Goal: Task Accomplishment & Management: Complete application form

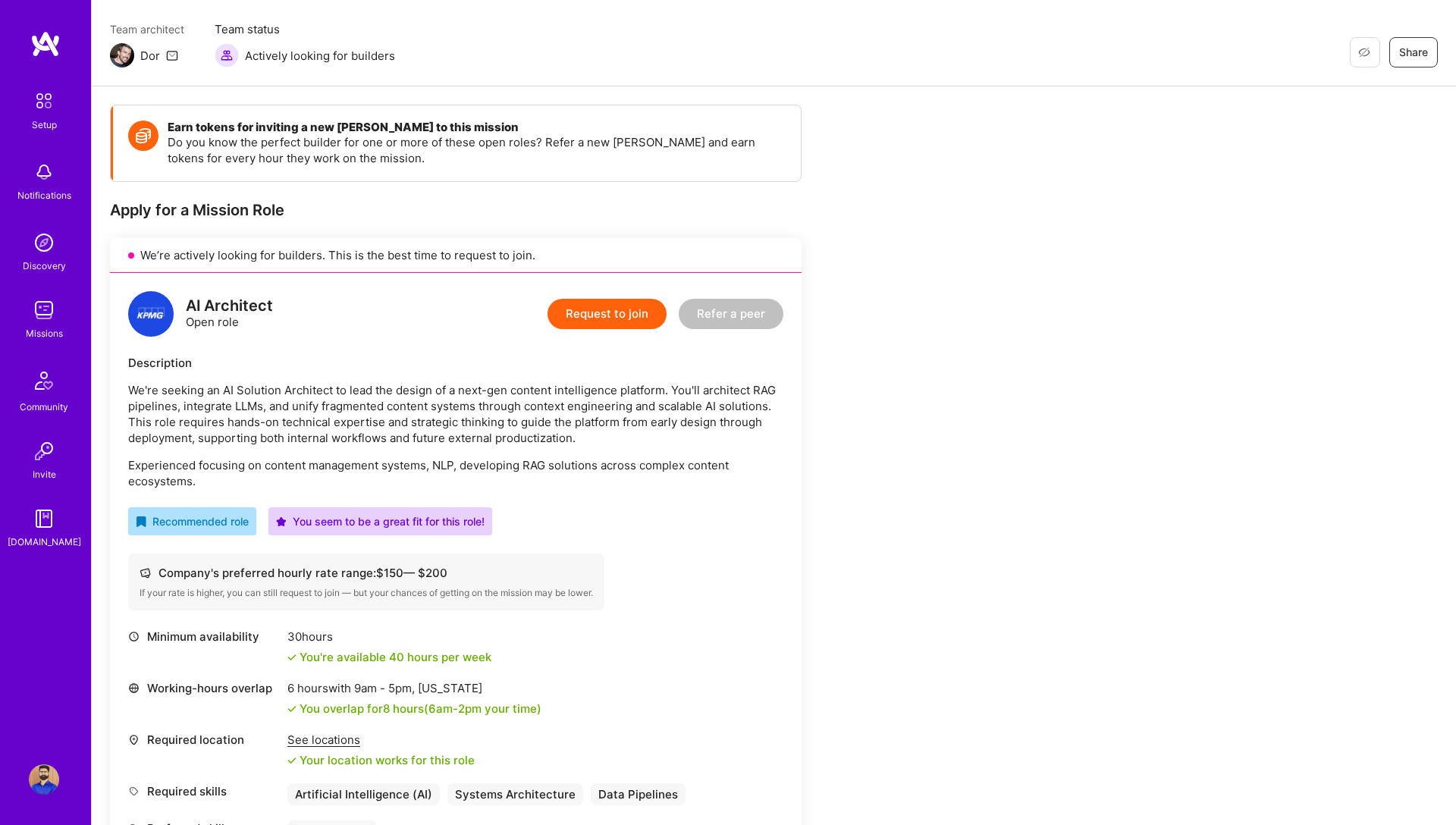
scroll to position [124, 0]
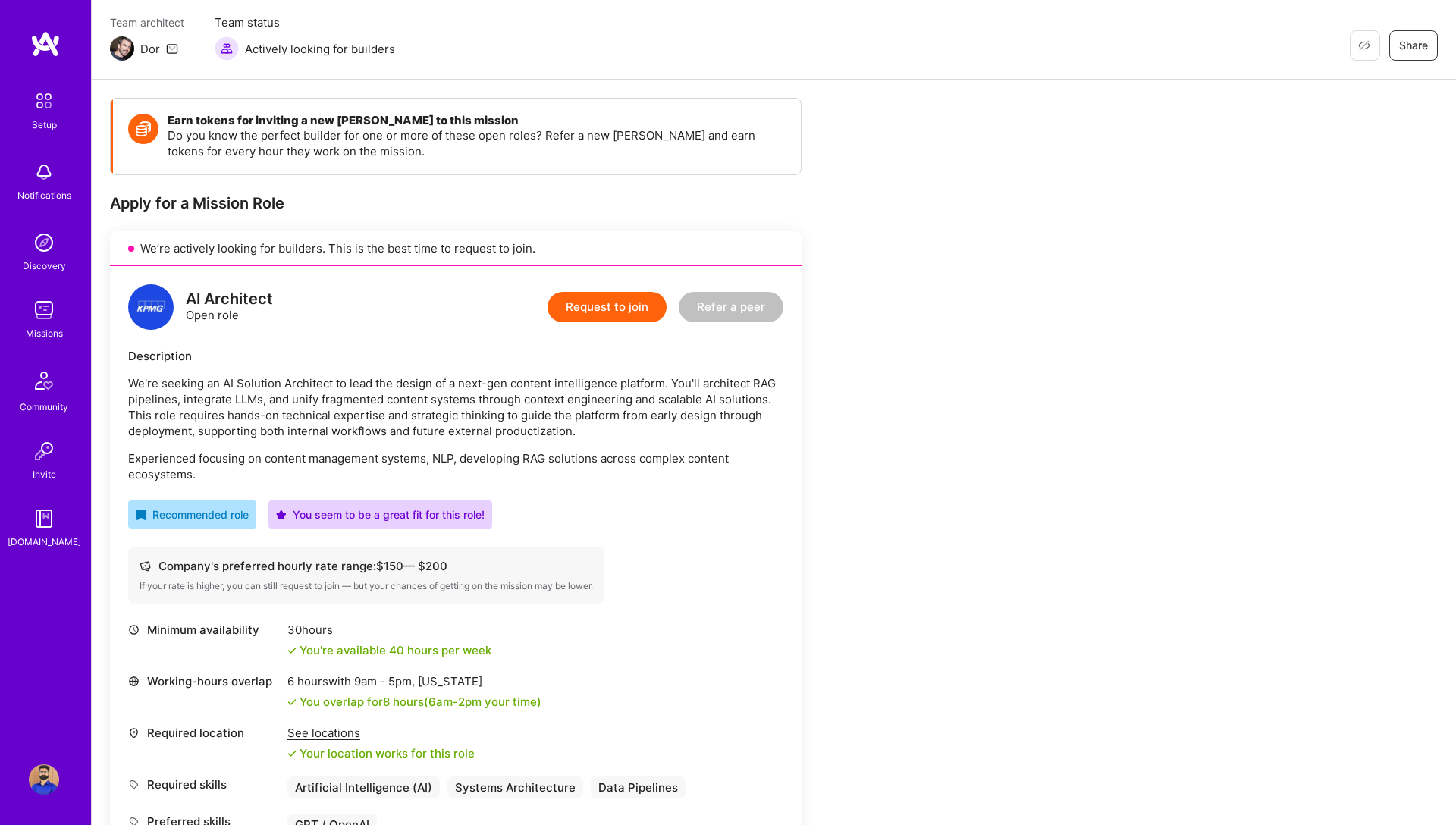
click at [965, 619] on div "Earn tokens for inviting a new A.Teamer to this mission Do you know the perfect…" at bounding box center [565, 771] width 910 height 1347
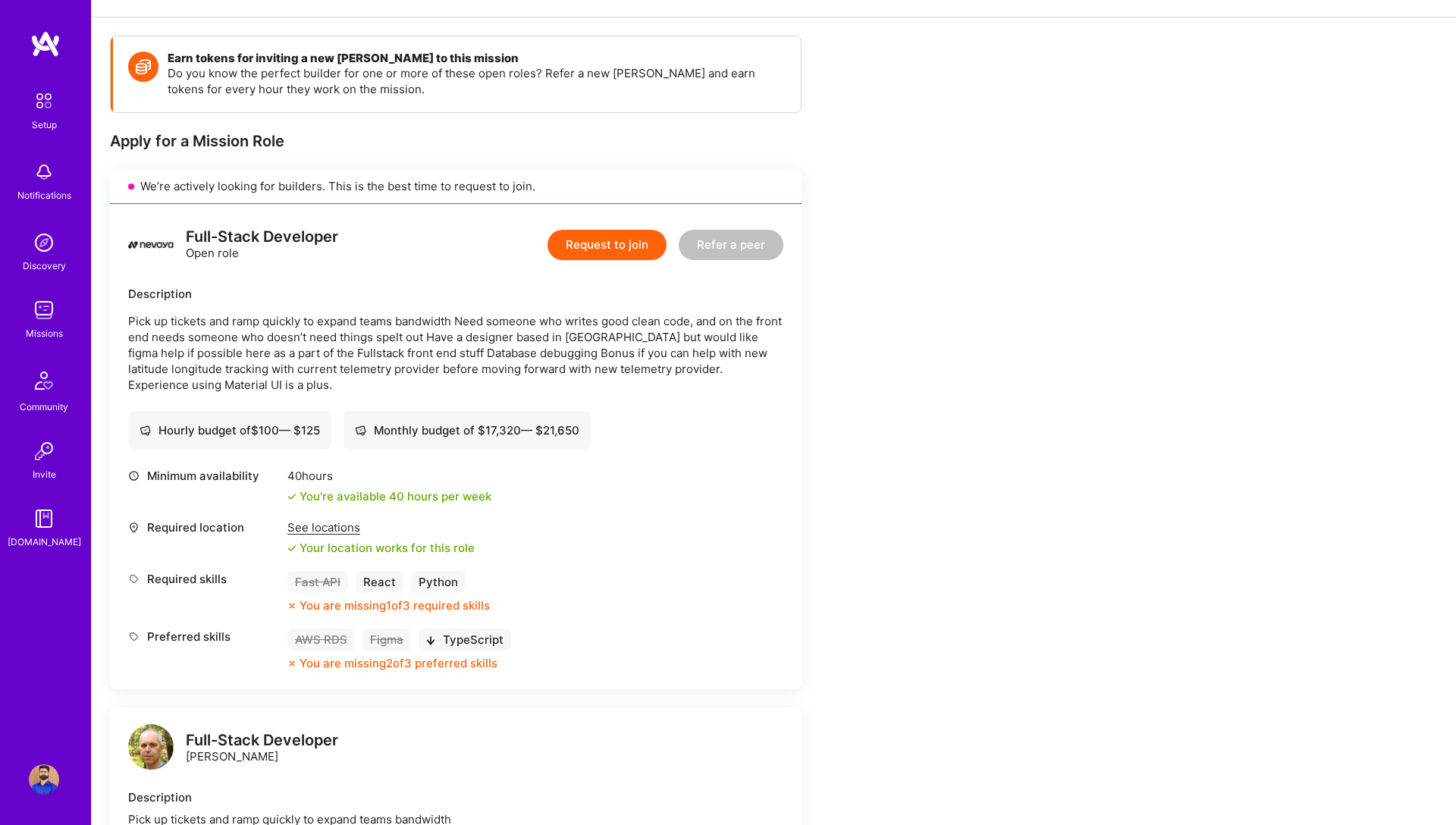
scroll to position [861, 0]
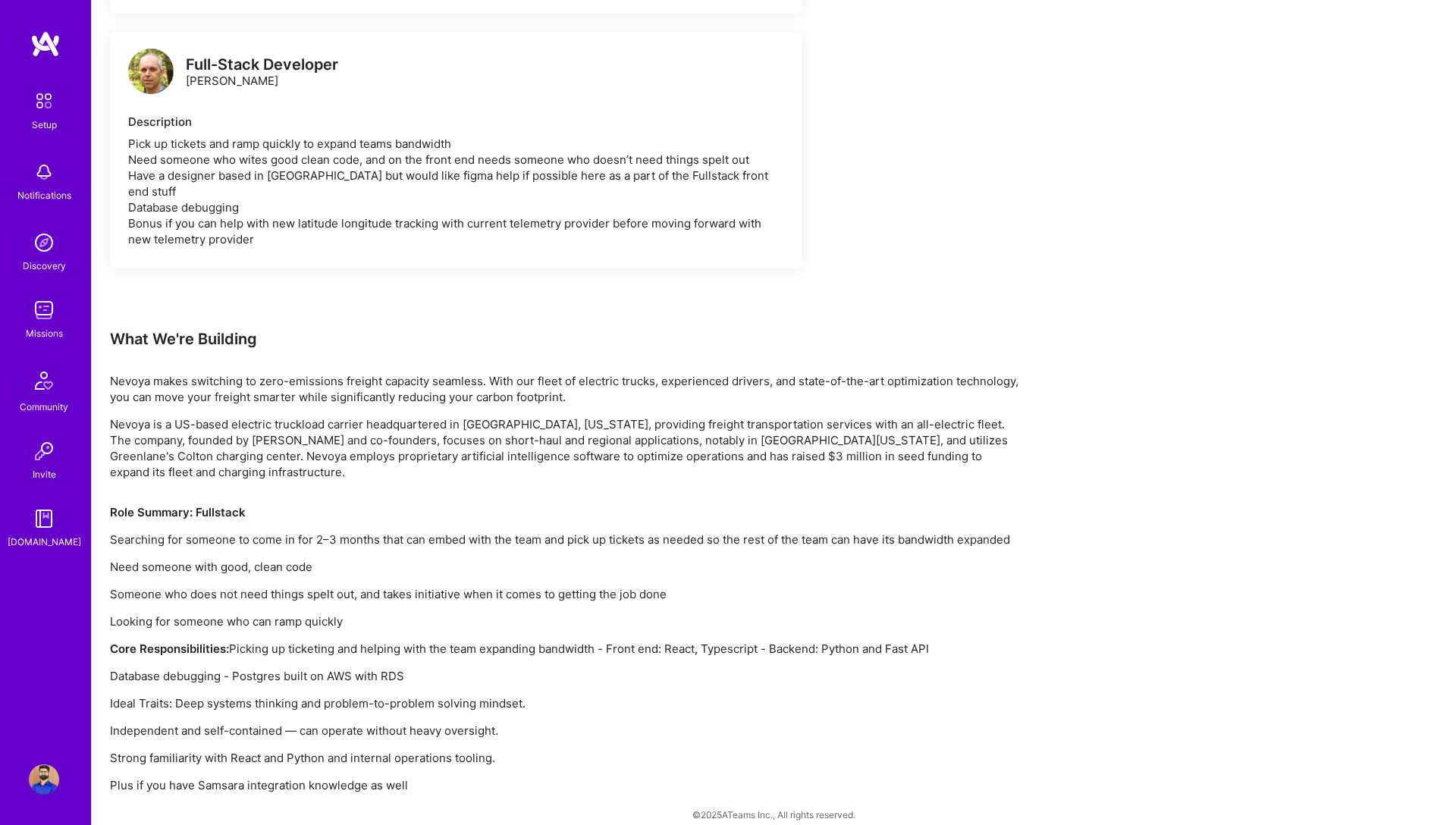
click at [762, 485] on div "Earn tokens for inviting a new A.Teamer to this mission Do you know the perfect…" at bounding box center [565, 76] width 910 height 1433
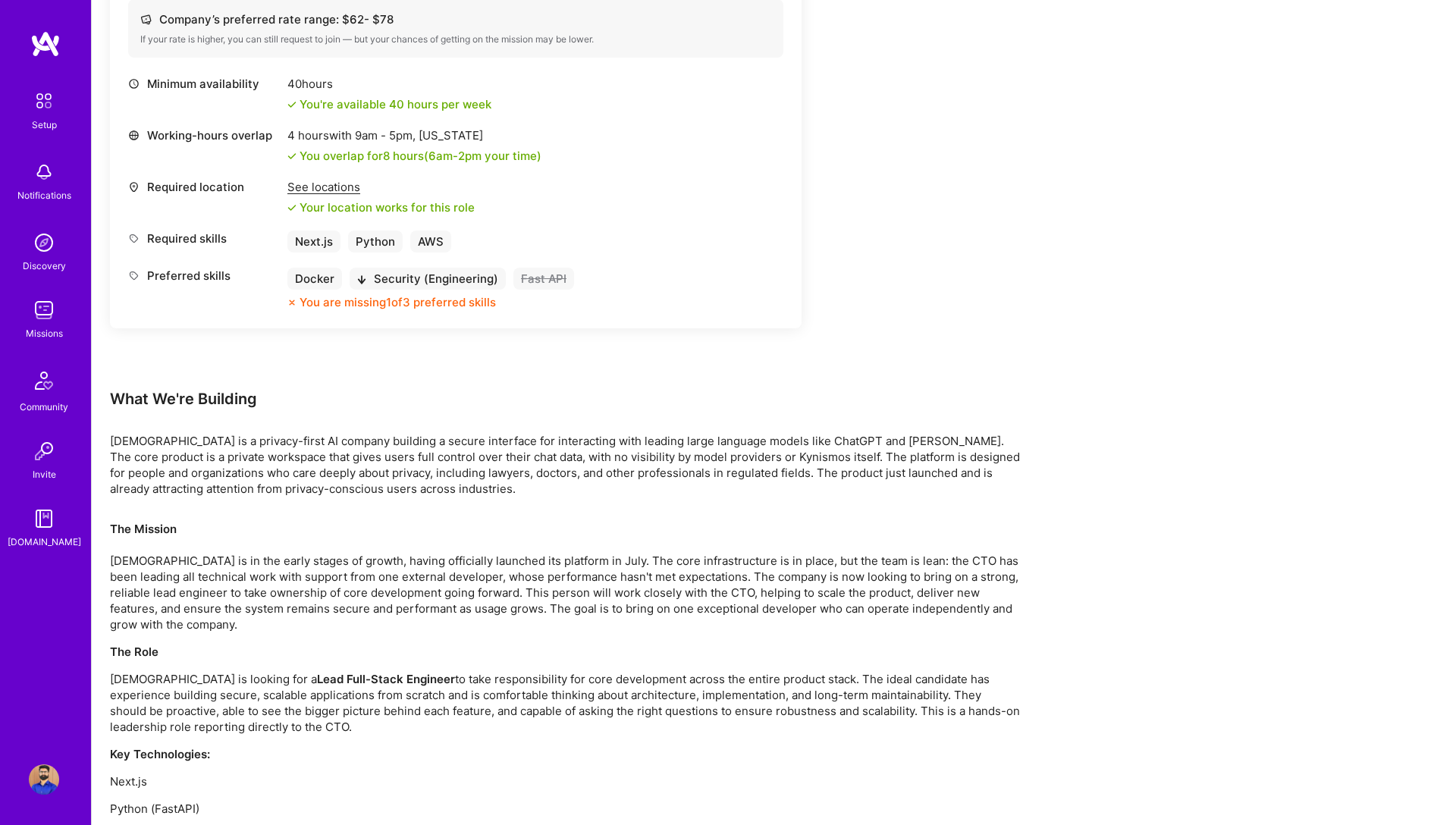
scroll to position [592, 0]
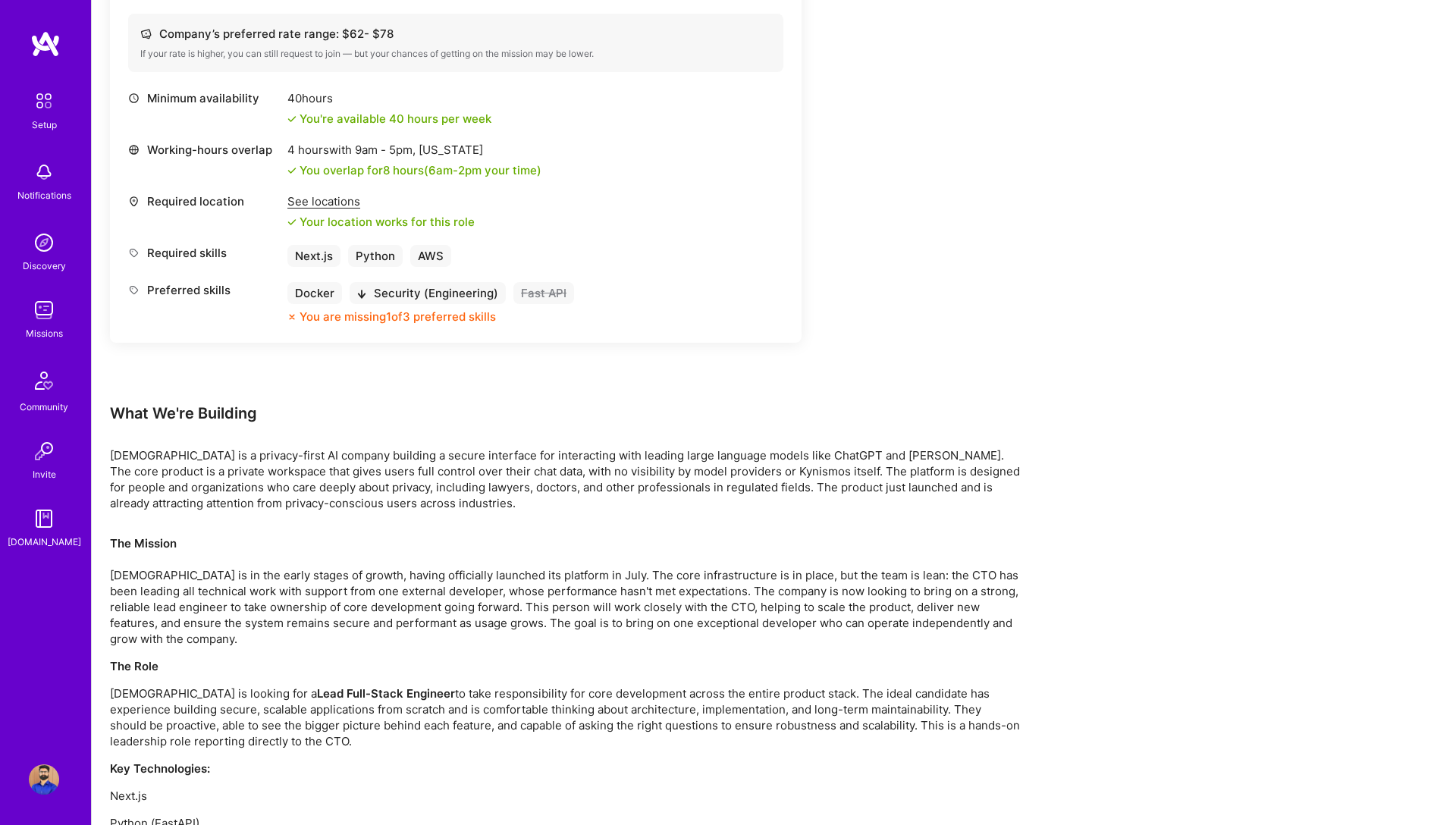
click at [807, 579] on p "The Mission Kynismos is in the early stages of growth, having officially launch…" at bounding box center [565, 590] width 910 height 111
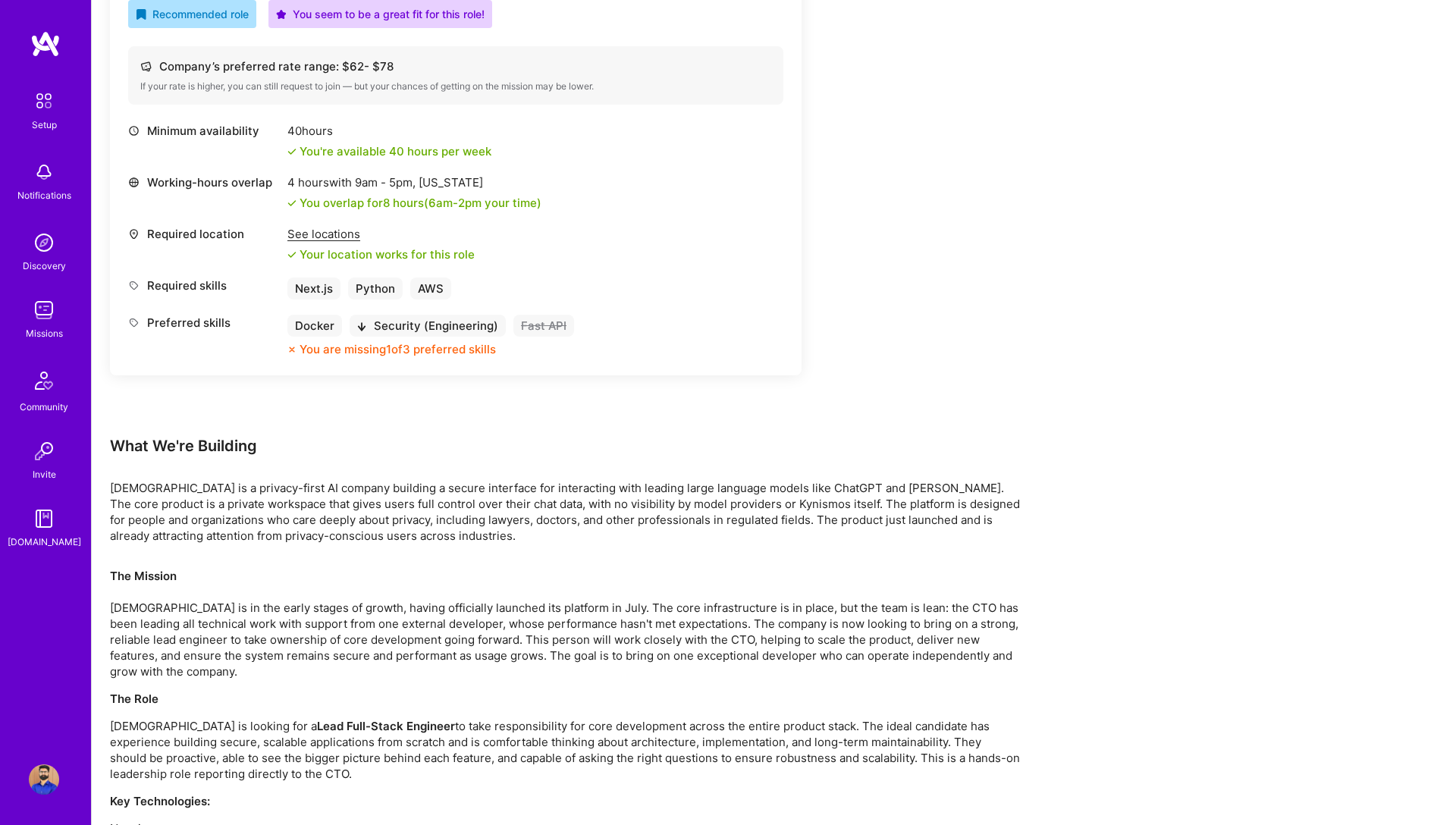
scroll to position [559, 0]
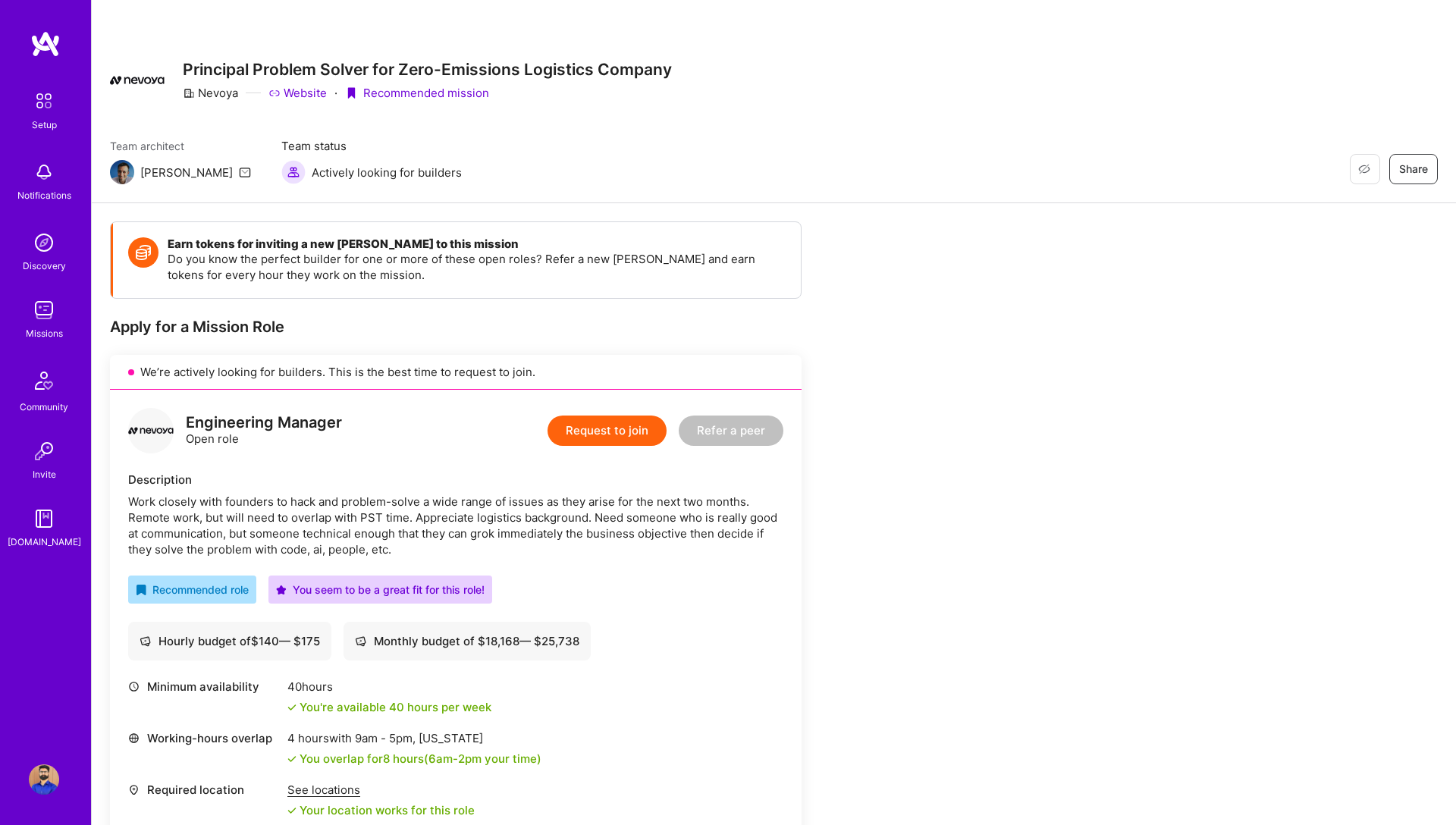
click at [598, 429] on button "Request to join" at bounding box center [607, 430] width 119 height 31
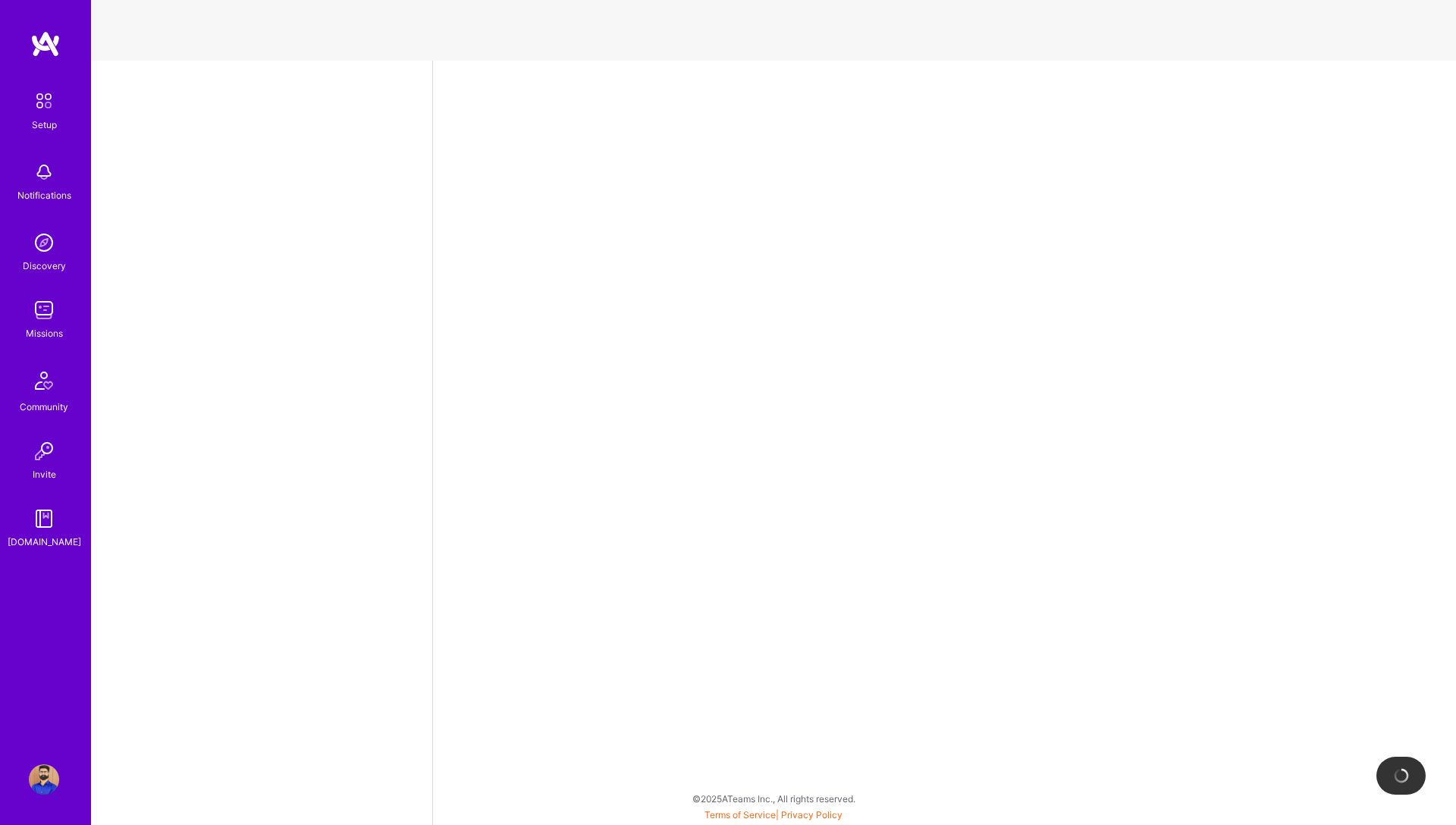
select select "CA"
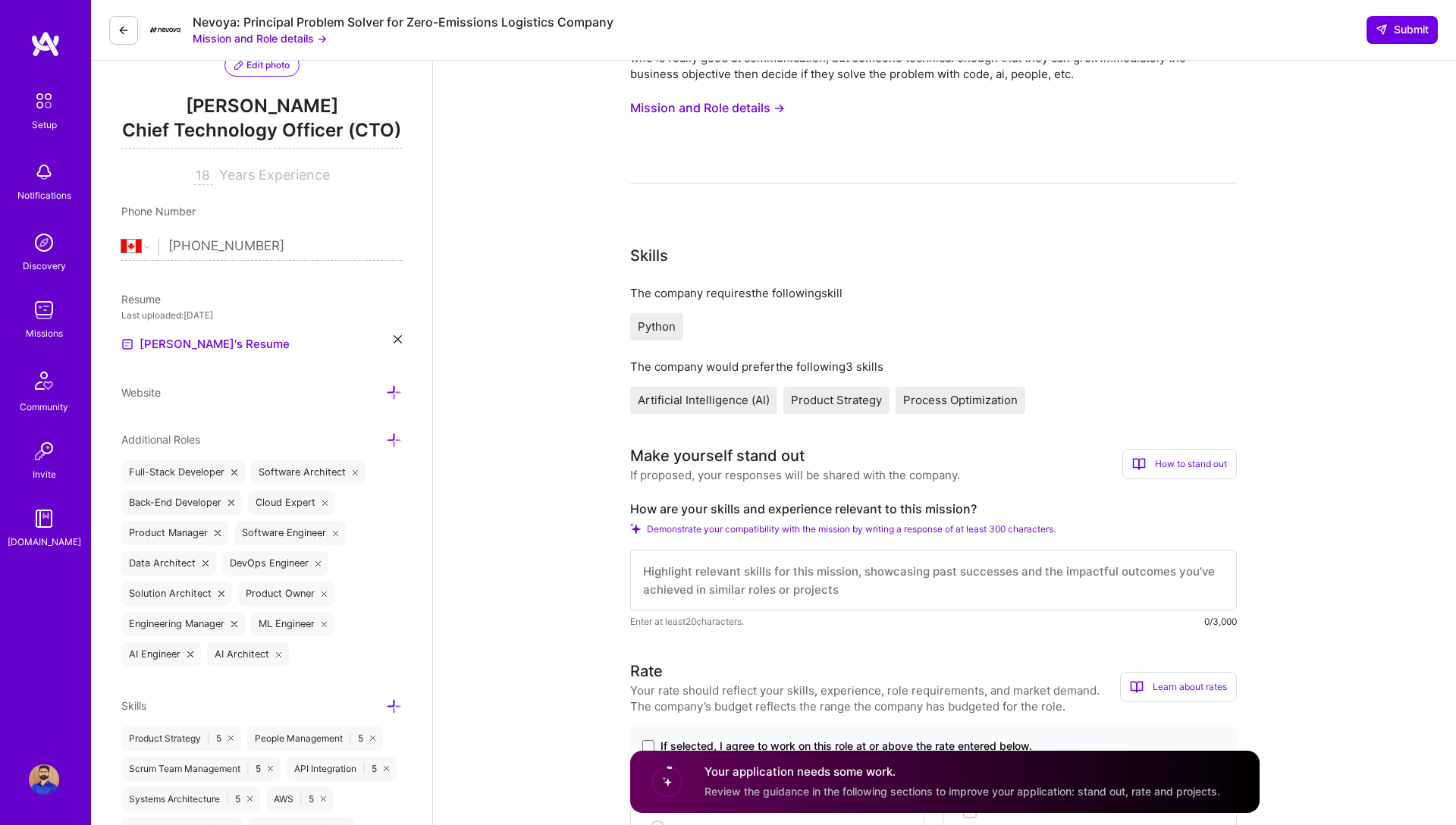
scroll to position [243, 0]
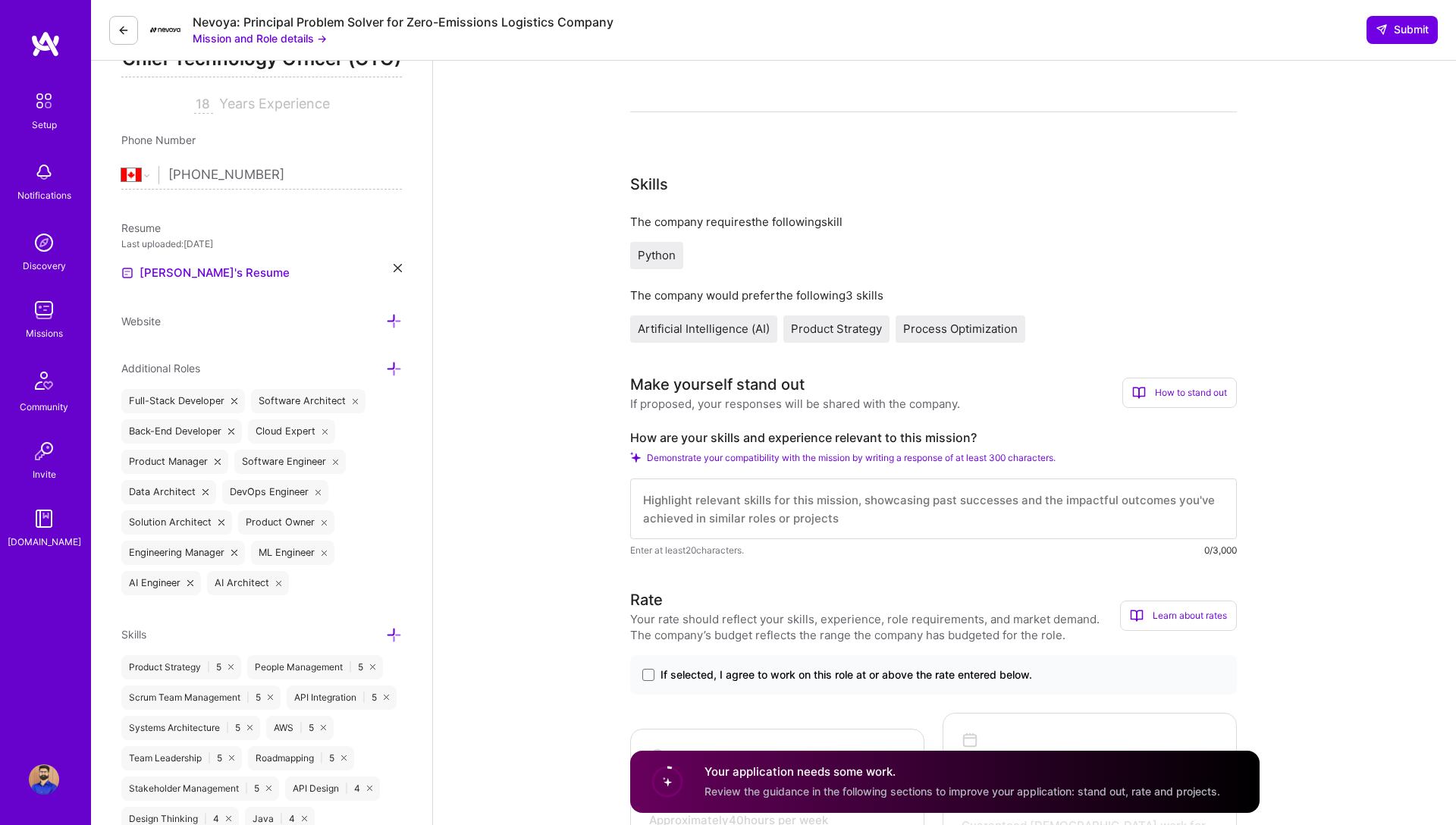
click at [698, 507] on textarea at bounding box center [933, 508] width 606 height 61
paste textarea "My 18+ years building large-scale systems, and AI expertise on AWS eco-system d…"
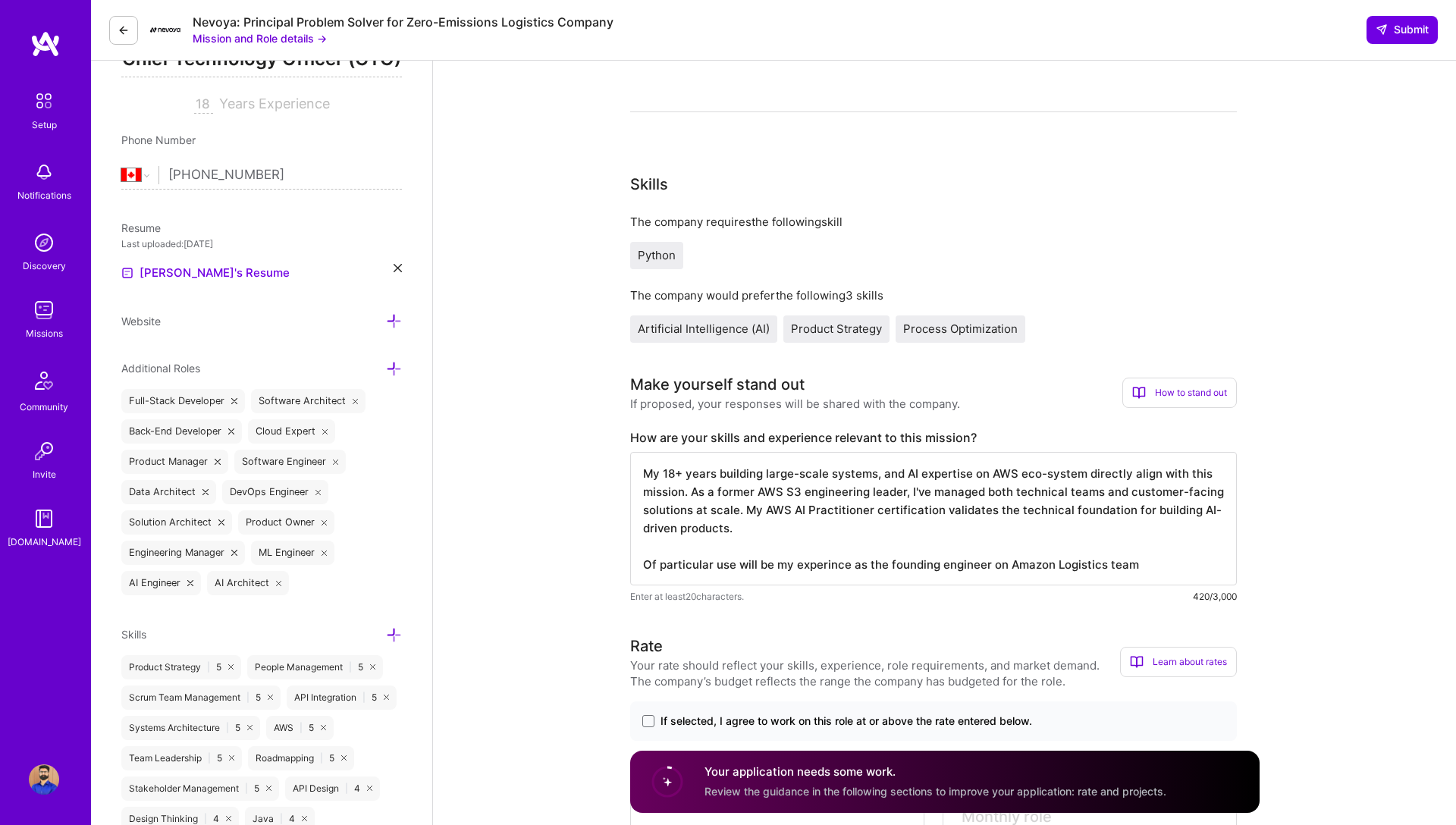
click at [1003, 566] on textarea "My 18+ years building large-scale systems, and AI expertise on AWS eco-system d…" at bounding box center [933, 518] width 606 height 133
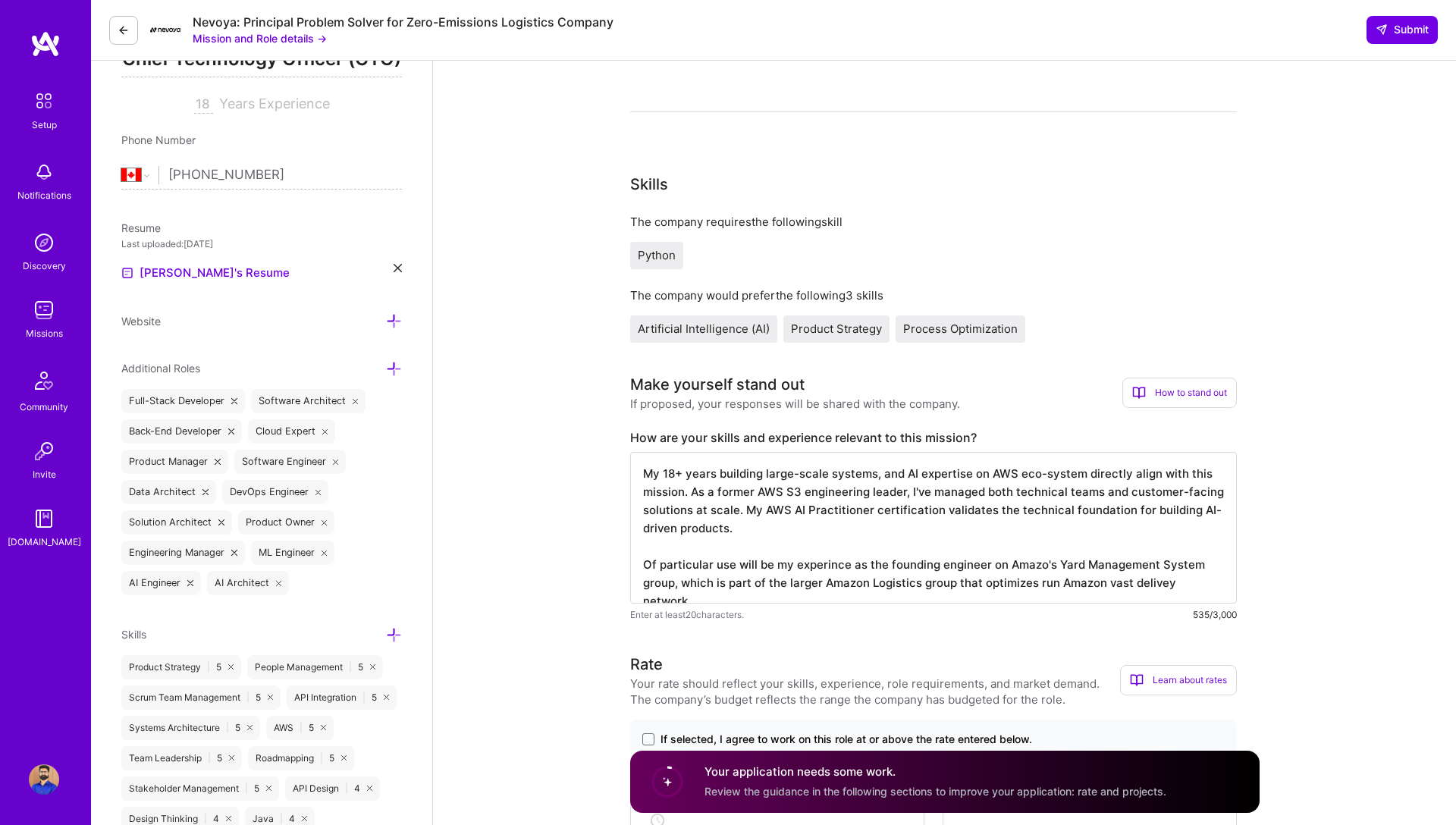
scroll to position [0, 0]
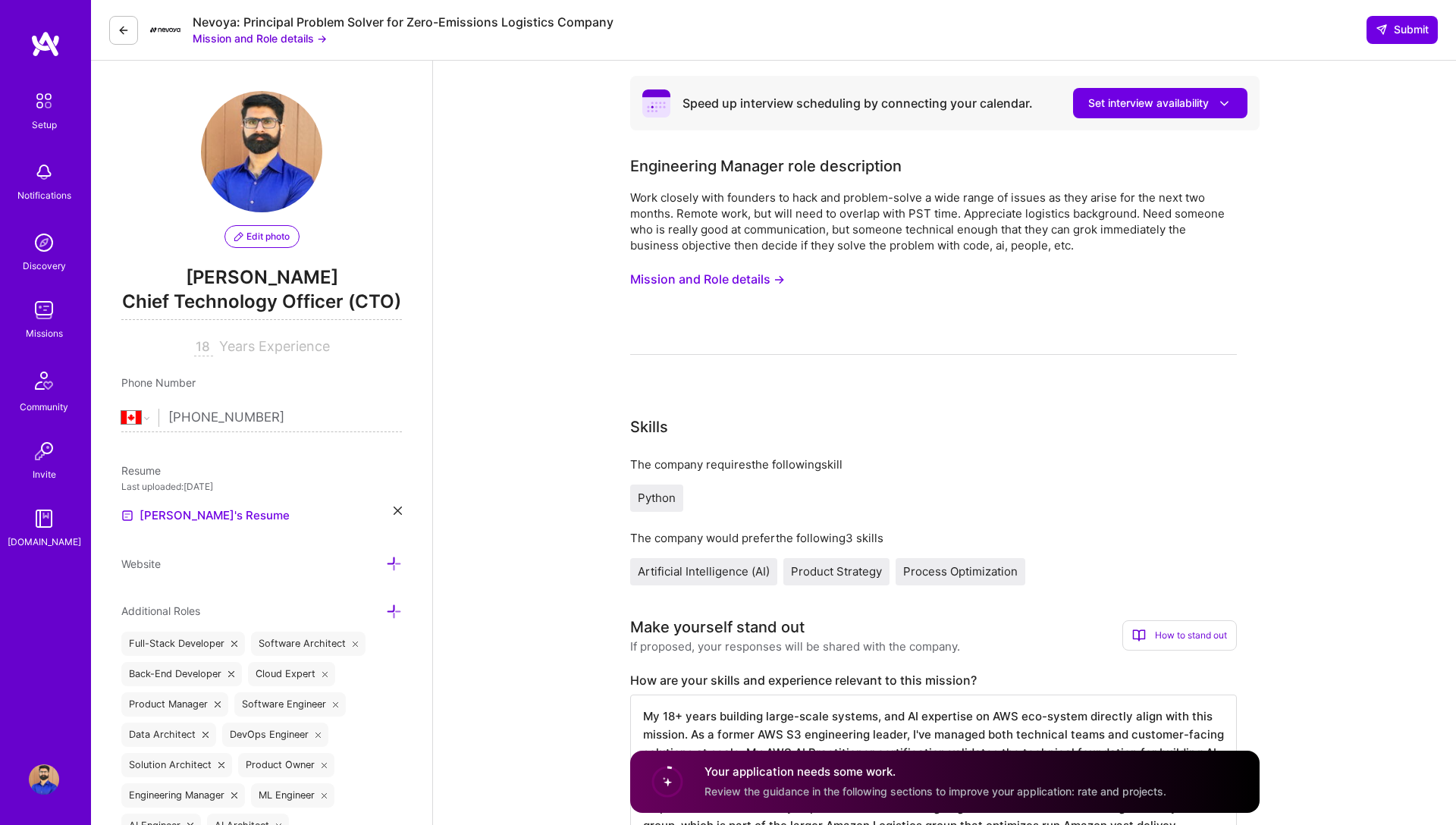
click at [693, 276] on button "Mission and Role details →" at bounding box center [708, 279] width 154 height 28
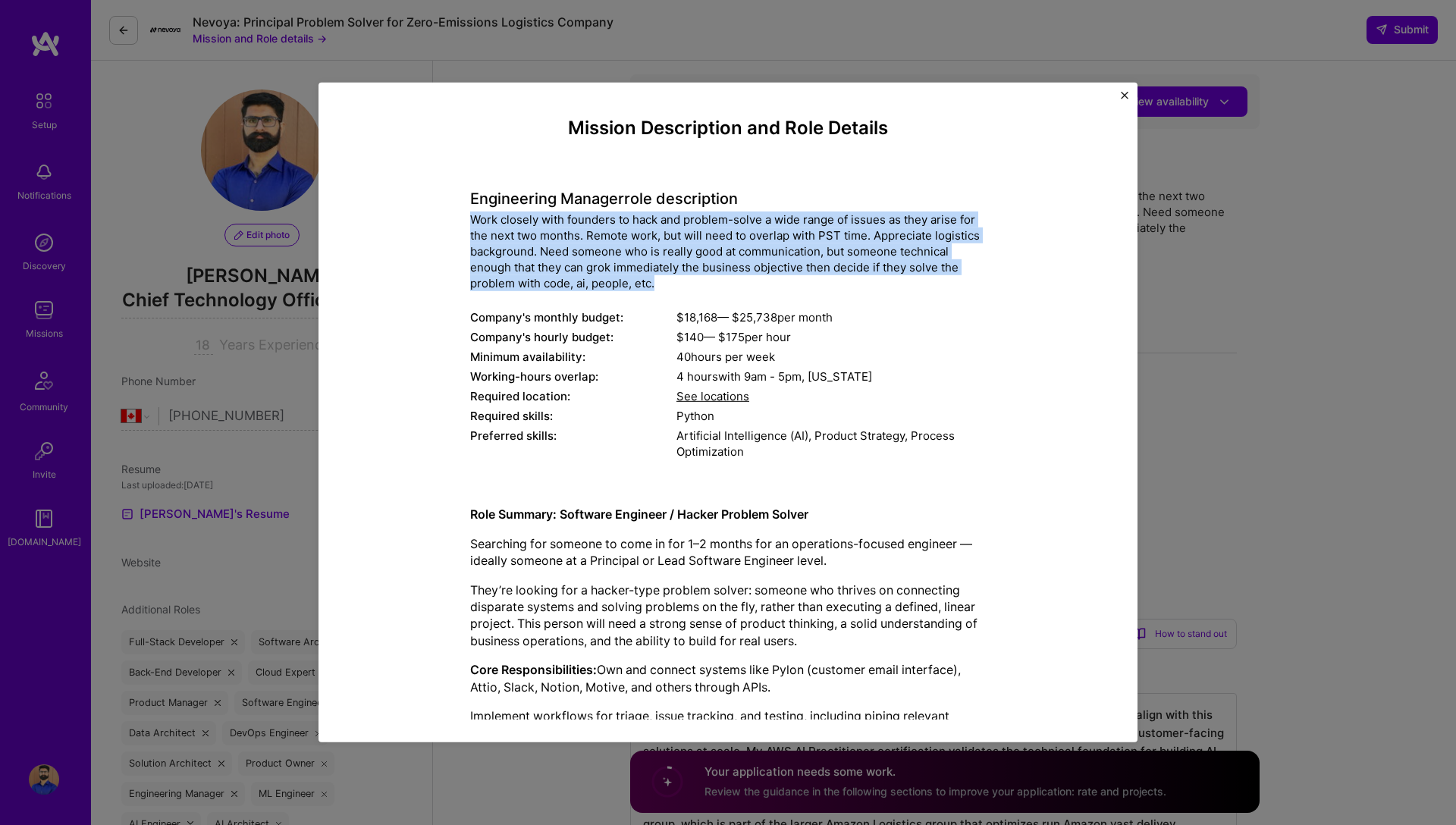
drag, startPoint x: 660, startPoint y: 282, endPoint x: 464, endPoint y: 208, distance: 209.5
click at [464, 208] on div "Mission Description and Role Details Engineering Manager role description Work …" at bounding box center [728, 540] width 749 height 844
drag, startPoint x: 466, startPoint y: 194, endPoint x: 667, endPoint y: 279, distance: 218.2
click at [667, 279] on div "Mission Description and Role Details Engineering Manager role description Work …" at bounding box center [728, 540] width 749 height 844
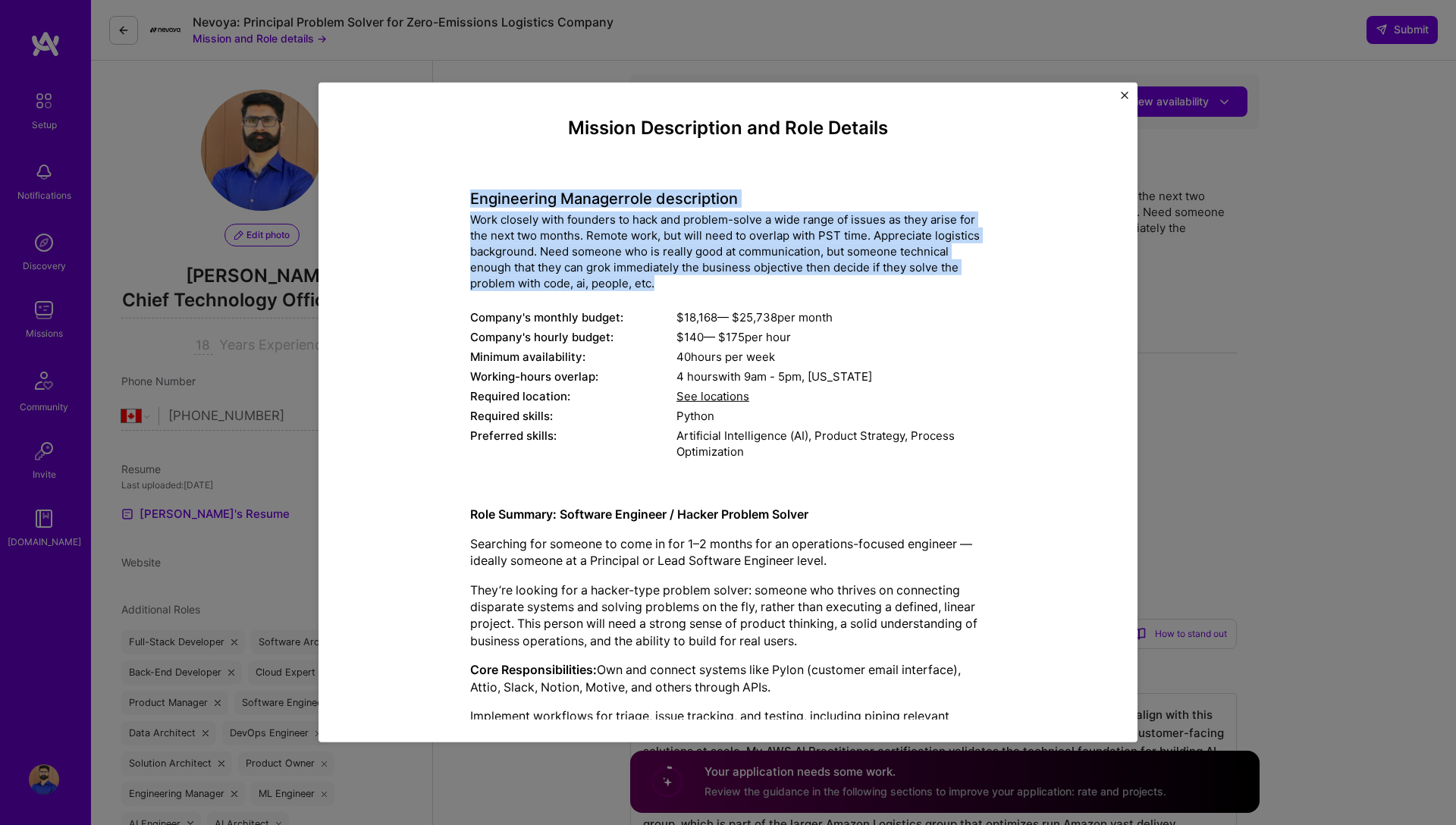
copy div "Engineering Manager role description Work closely with founders to hack and pro…"
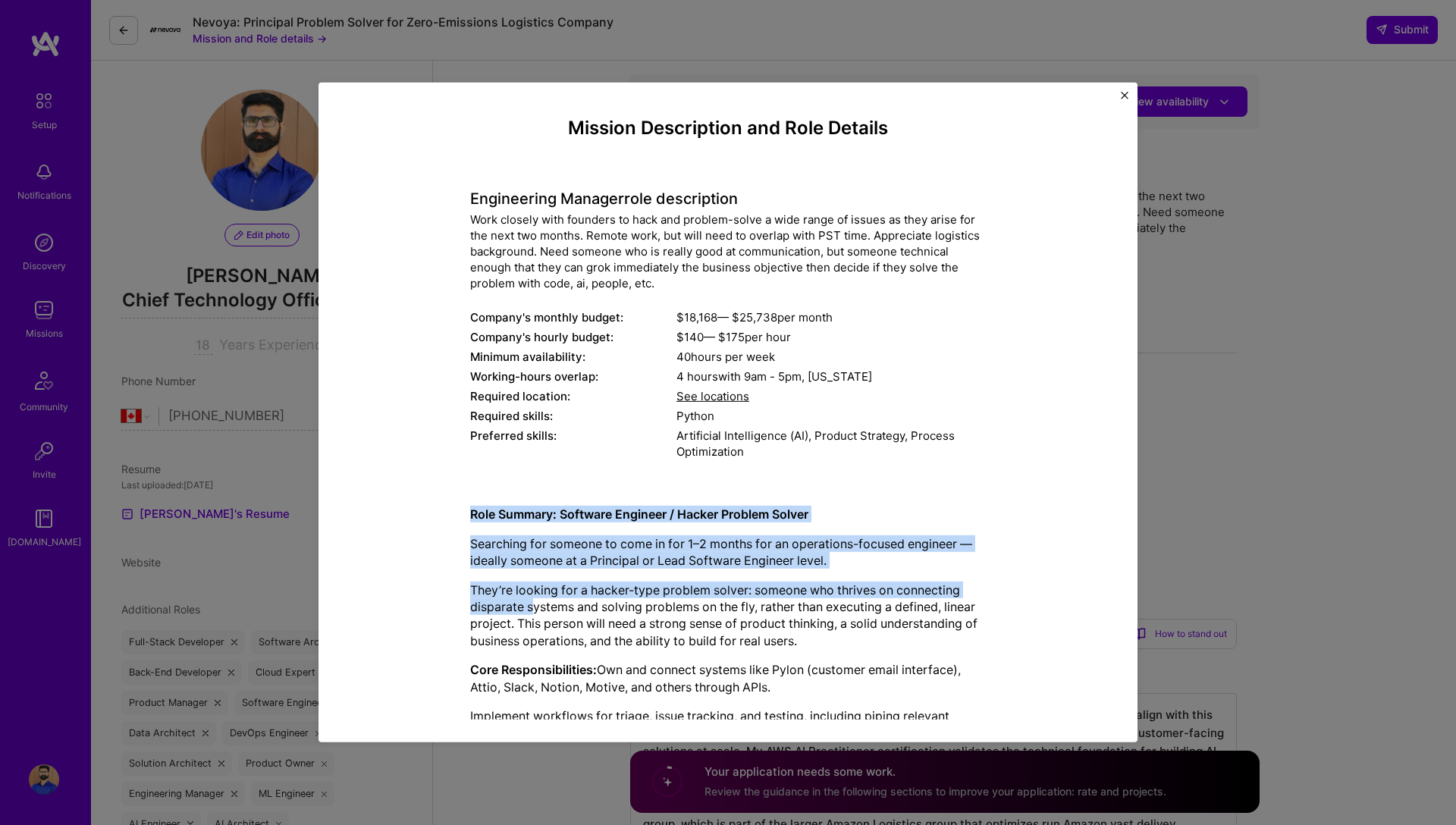
drag, startPoint x: 471, startPoint y: 517, endPoint x: 533, endPoint y: 612, distance: 113.4
click at [533, 612] on div "Role Summary: Software Engineer / Hacker Problem Solver Searching for someone t…" at bounding box center [728, 728] width 516 height 444
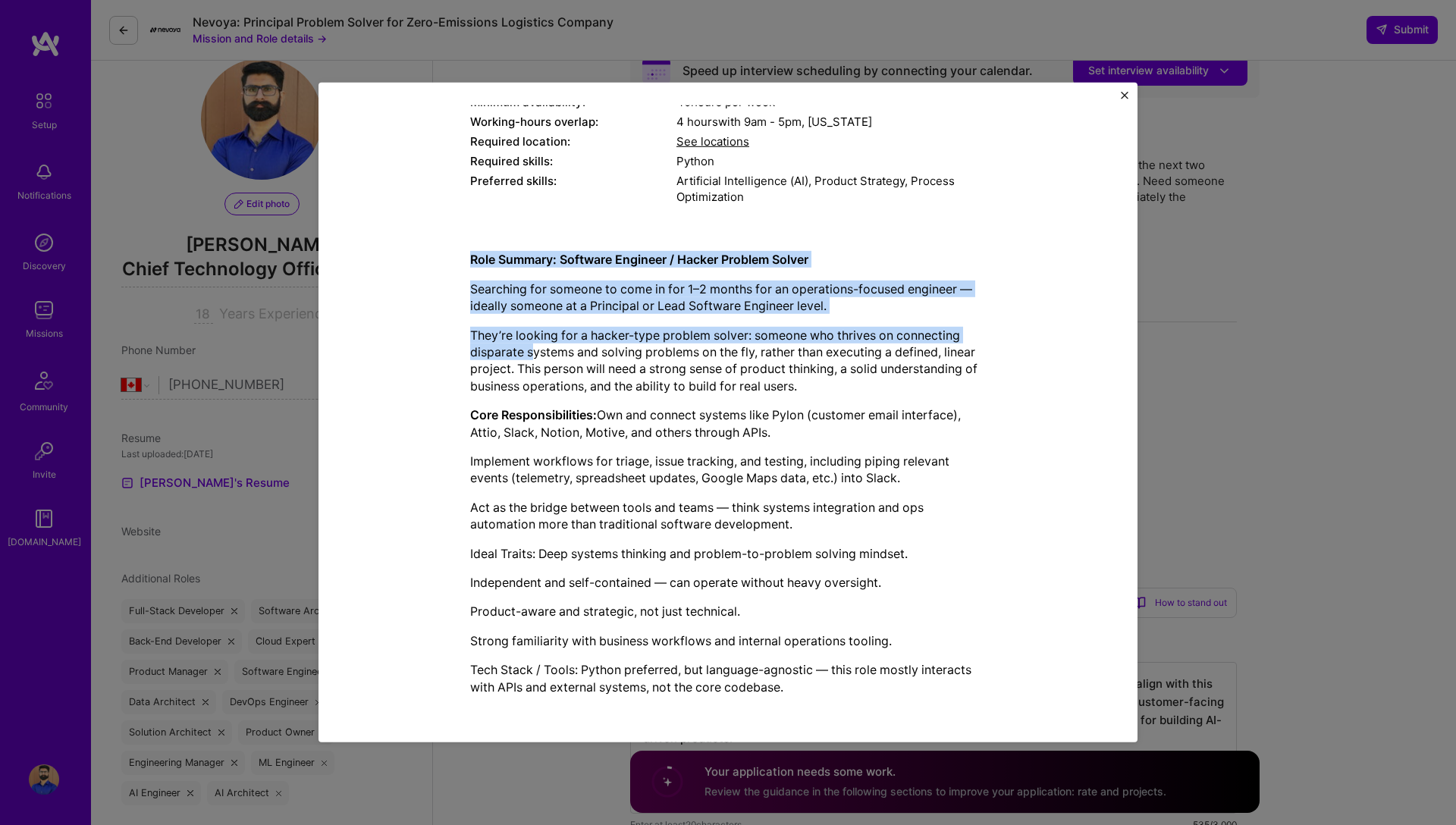
scroll to position [33, 0]
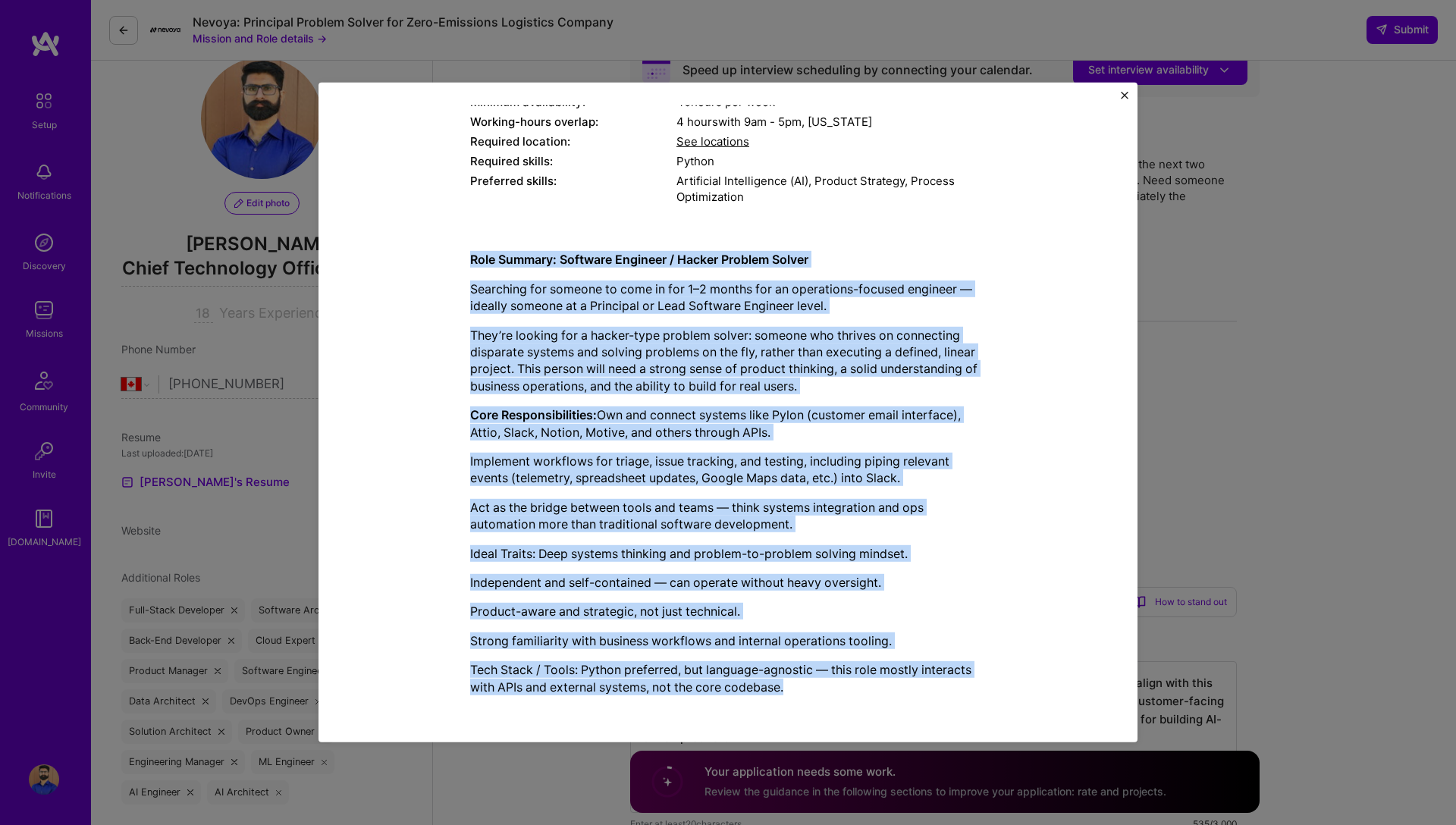
click at [807, 684] on p "Tech Stack / Tools: Python preferred, but language-agnostic — this role mostly …" at bounding box center [728, 677] width 516 height 34
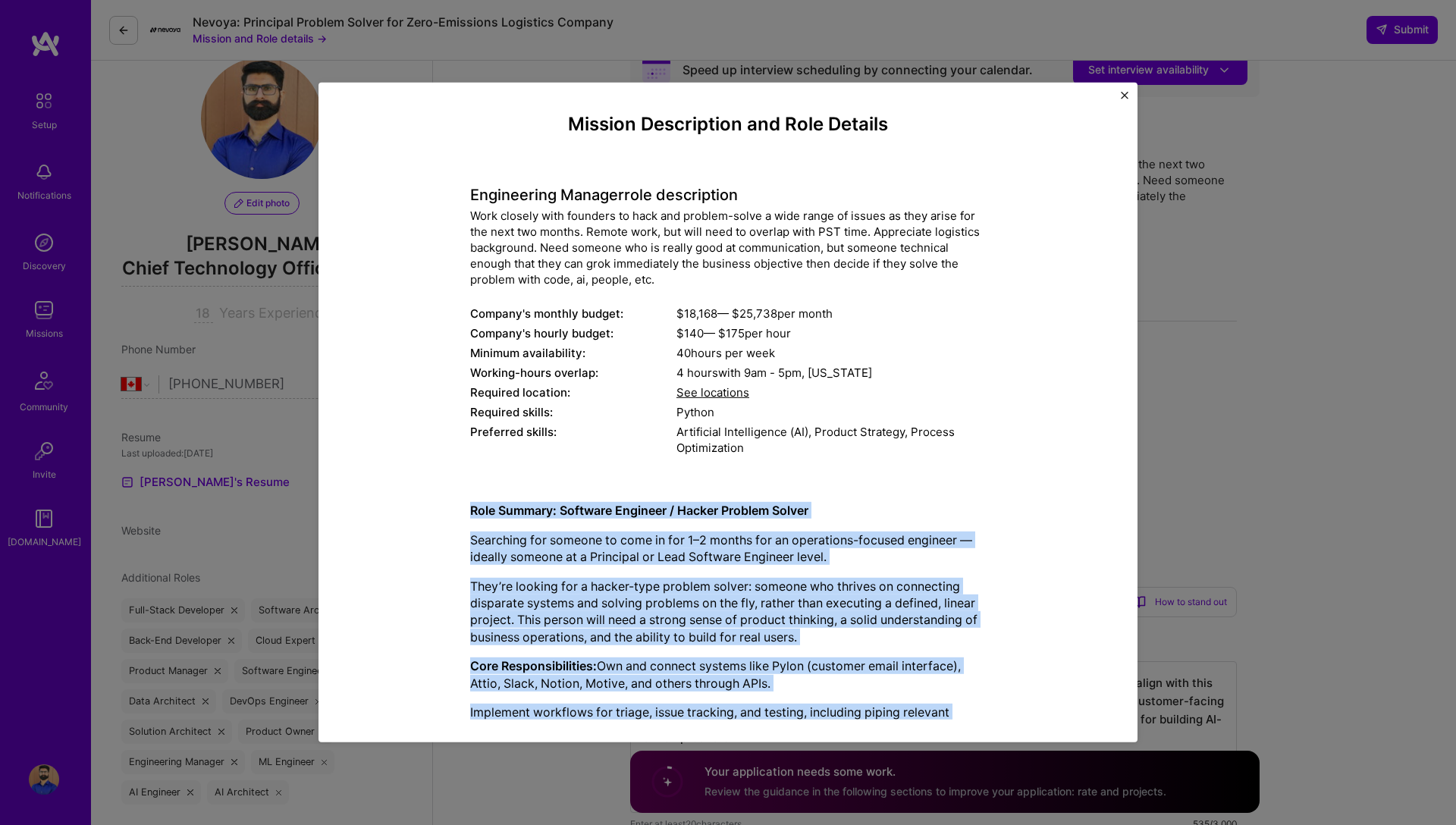
scroll to position [8, 0]
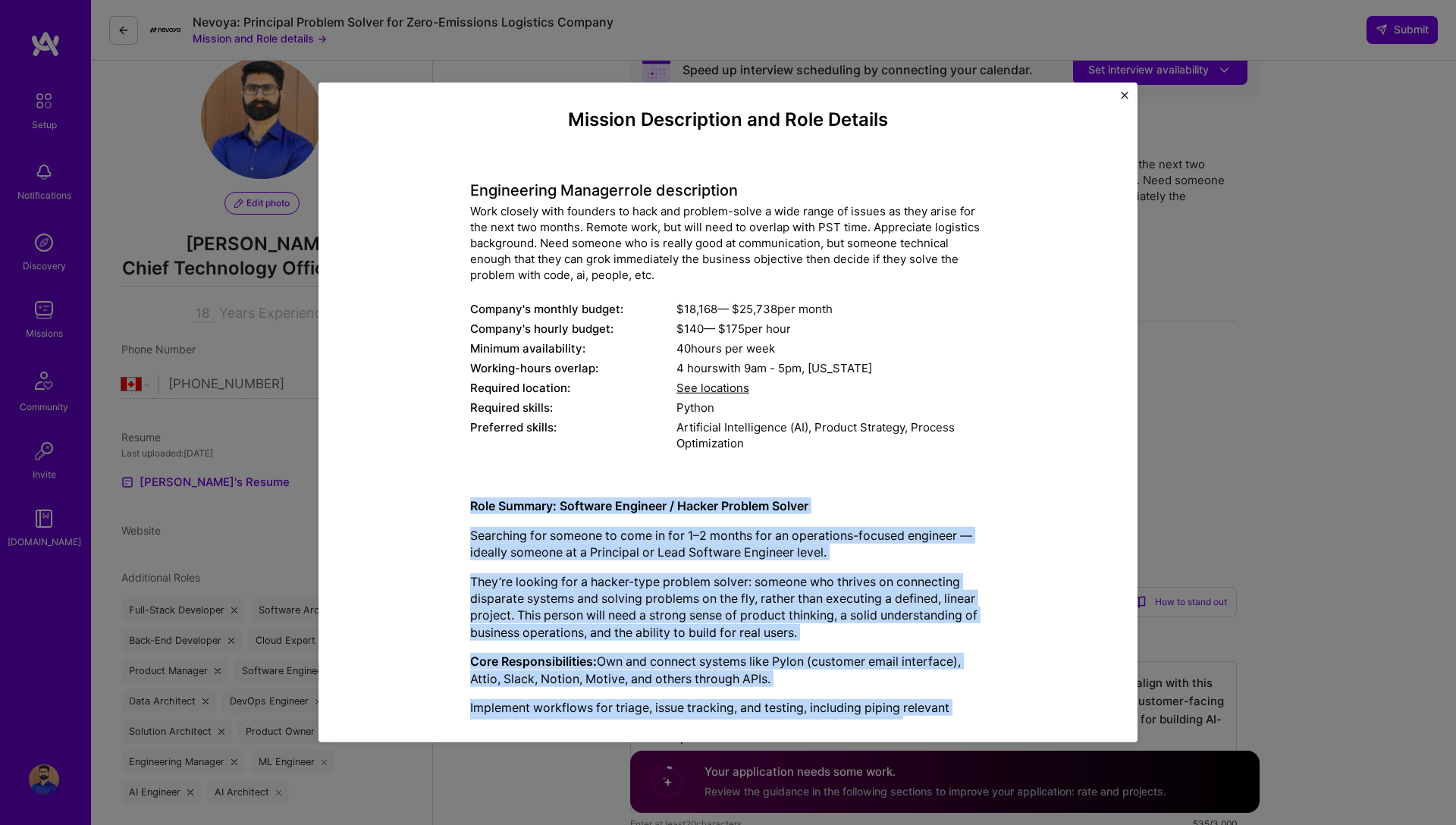
click at [539, 555] on p "Searching for someone to come in for 1–2 months for an operations-focused engin…" at bounding box center [728, 543] width 516 height 34
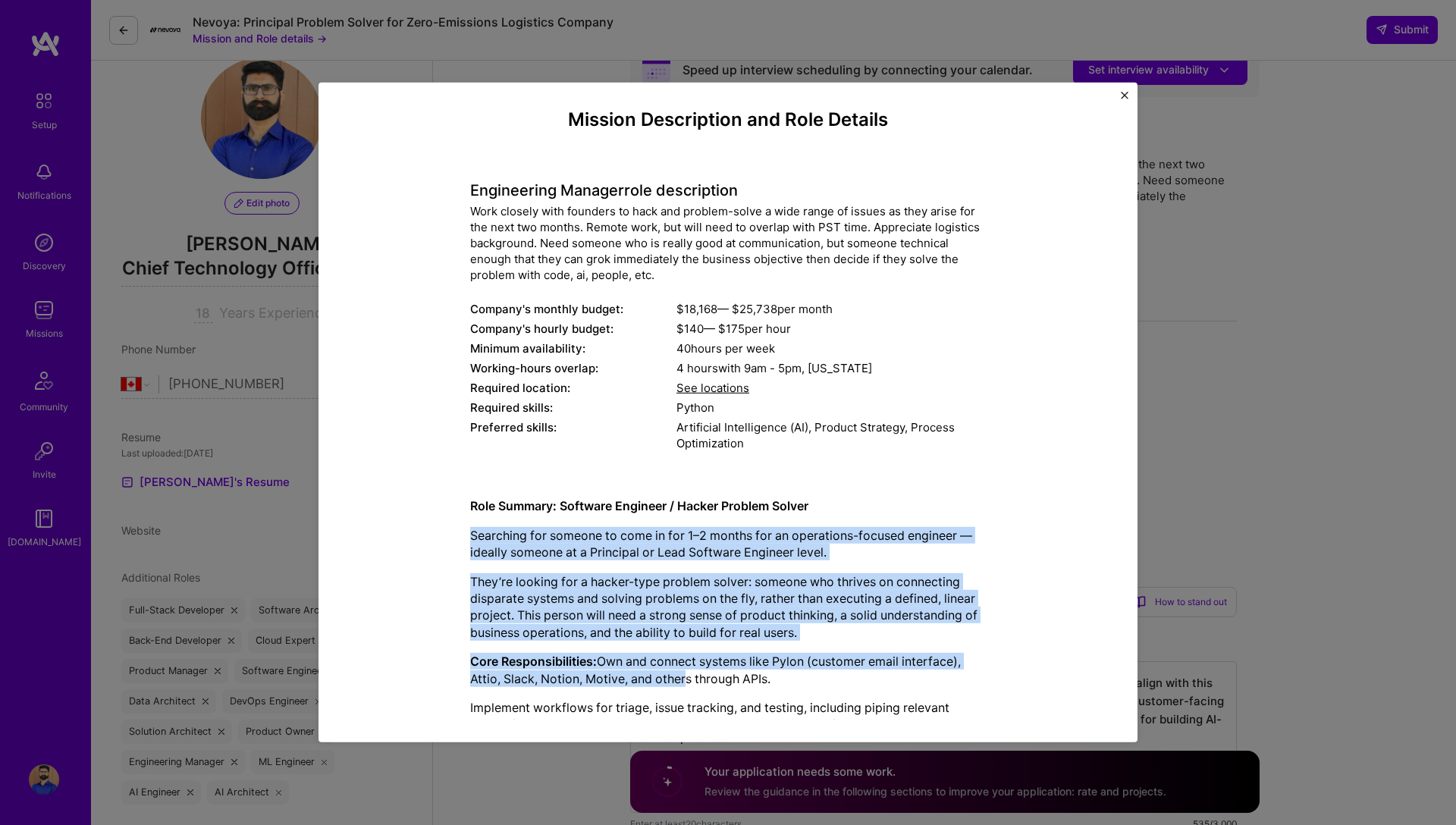
drag, startPoint x: 471, startPoint y: 532, endPoint x: 685, endPoint y: 682, distance: 261.3
click at [686, 682] on div "Role Summary: Software Engineer / Hacker Problem Solver Searching for someone t…" at bounding box center [728, 720] width 516 height 444
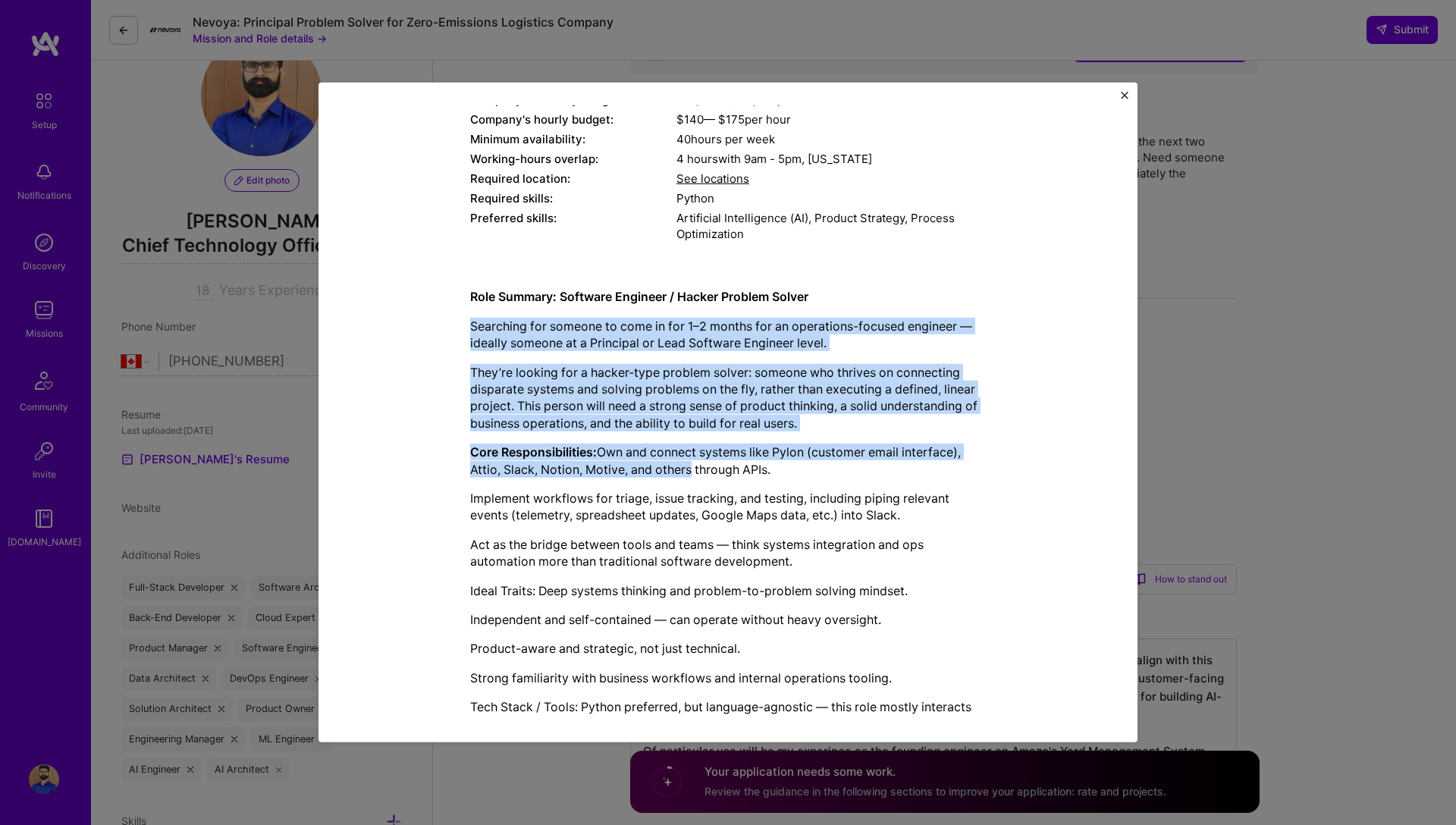
scroll to position [255, 0]
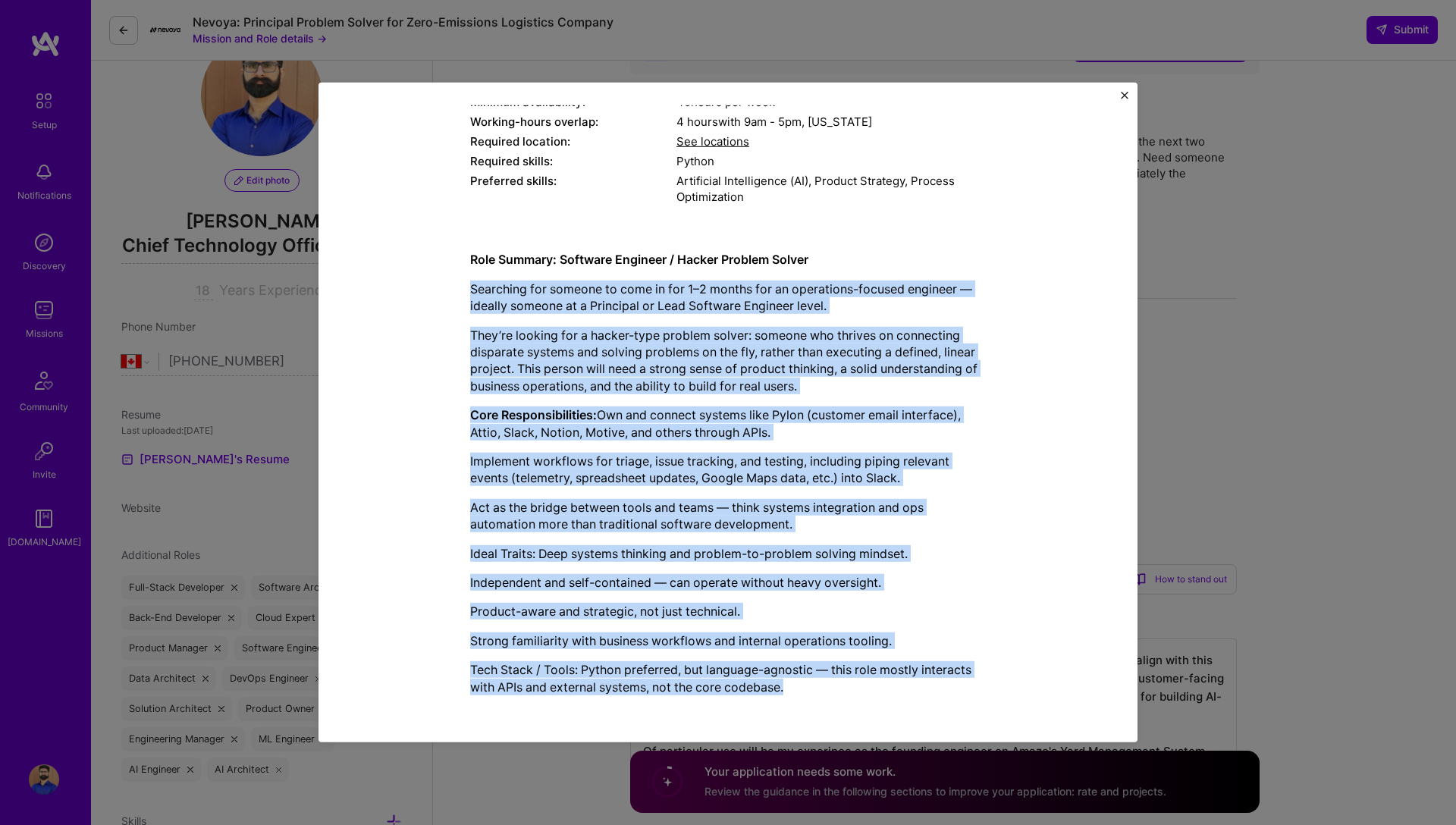
click at [805, 687] on p "Tech Stack / Tools: Python preferred, but language-agnostic — this role mostly …" at bounding box center [728, 677] width 516 height 34
copy div "Searching for someone to come in for 1–2 months for an operations-focused engin…"
click at [1122, 94] on img "Close" at bounding box center [1124, 95] width 7 height 7
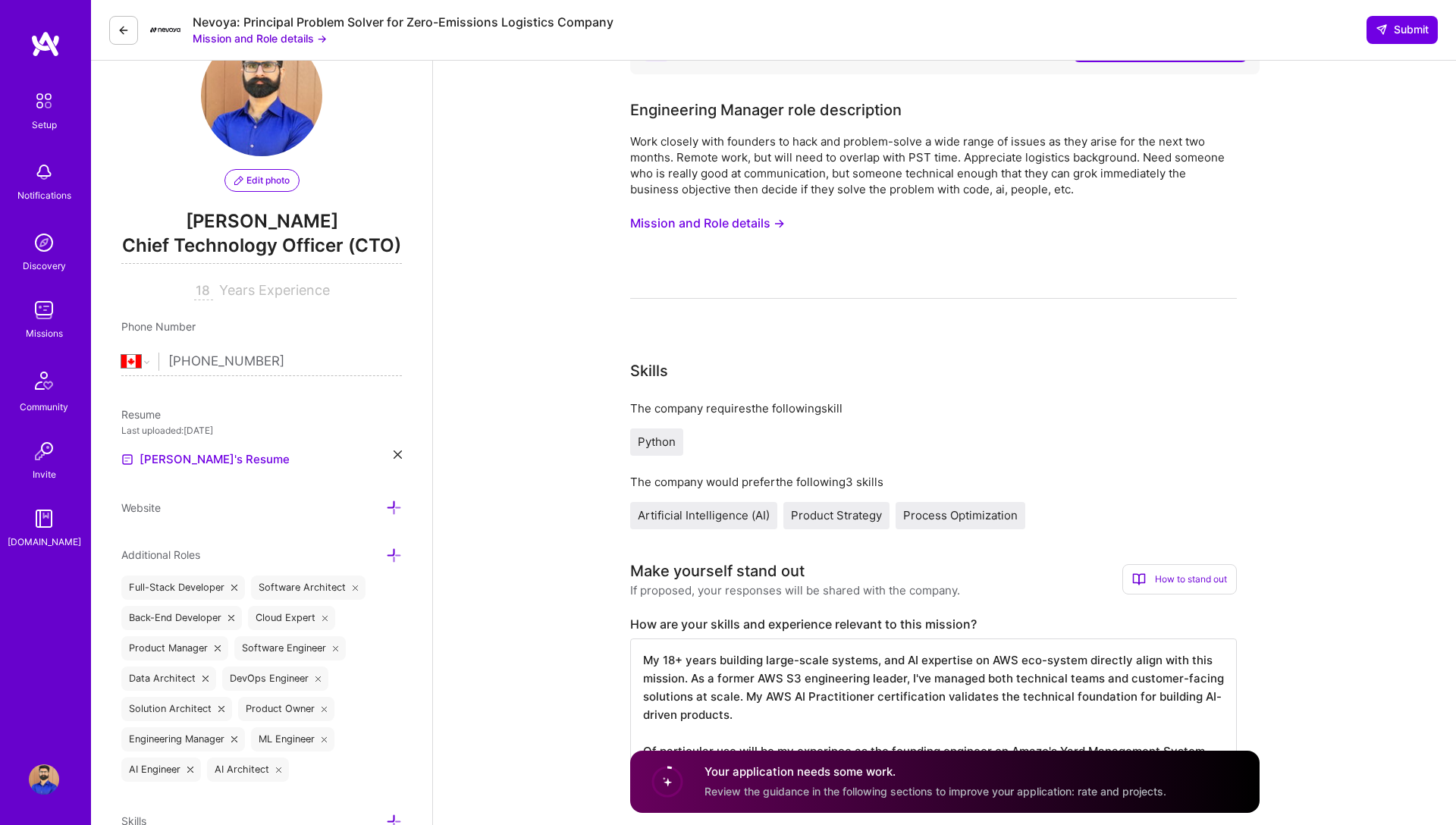
scroll to position [2, 0]
click at [753, 725] on textarea "My 18+ years building large-scale systems, and AI expertise on AWS eco-system d…" at bounding box center [933, 714] width 606 height 152
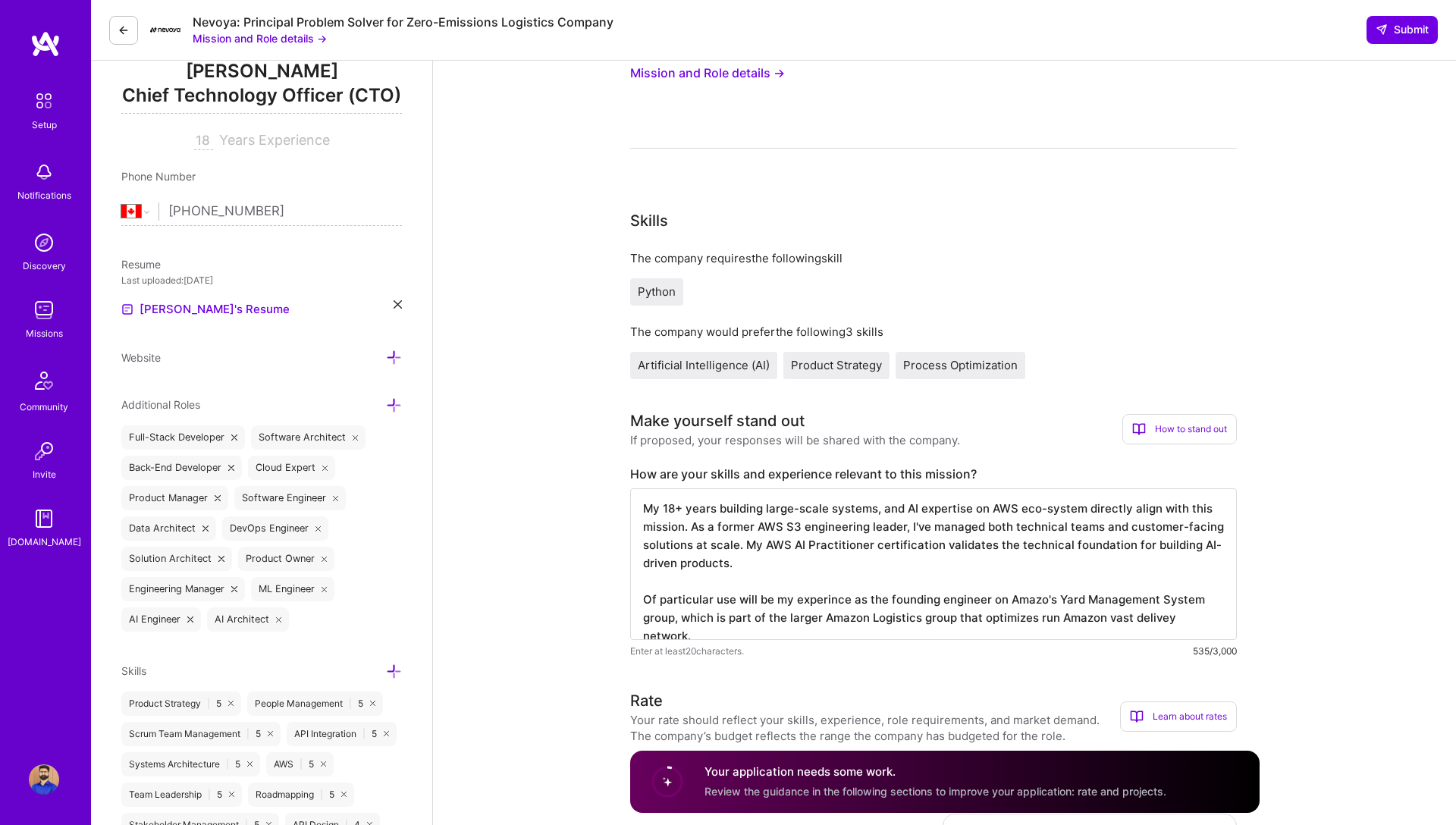
scroll to position [207, 0]
click at [631, 471] on label "How are your skills and experience relevant to this mission?" at bounding box center [933, 473] width 606 height 16
click at [707, 468] on label "How are your skills and experience relevant to this mission?" at bounding box center [933, 473] width 606 height 16
click at [707, 469] on label "How are your skills and experience relevant to this mission?" at bounding box center [933, 473] width 606 height 16
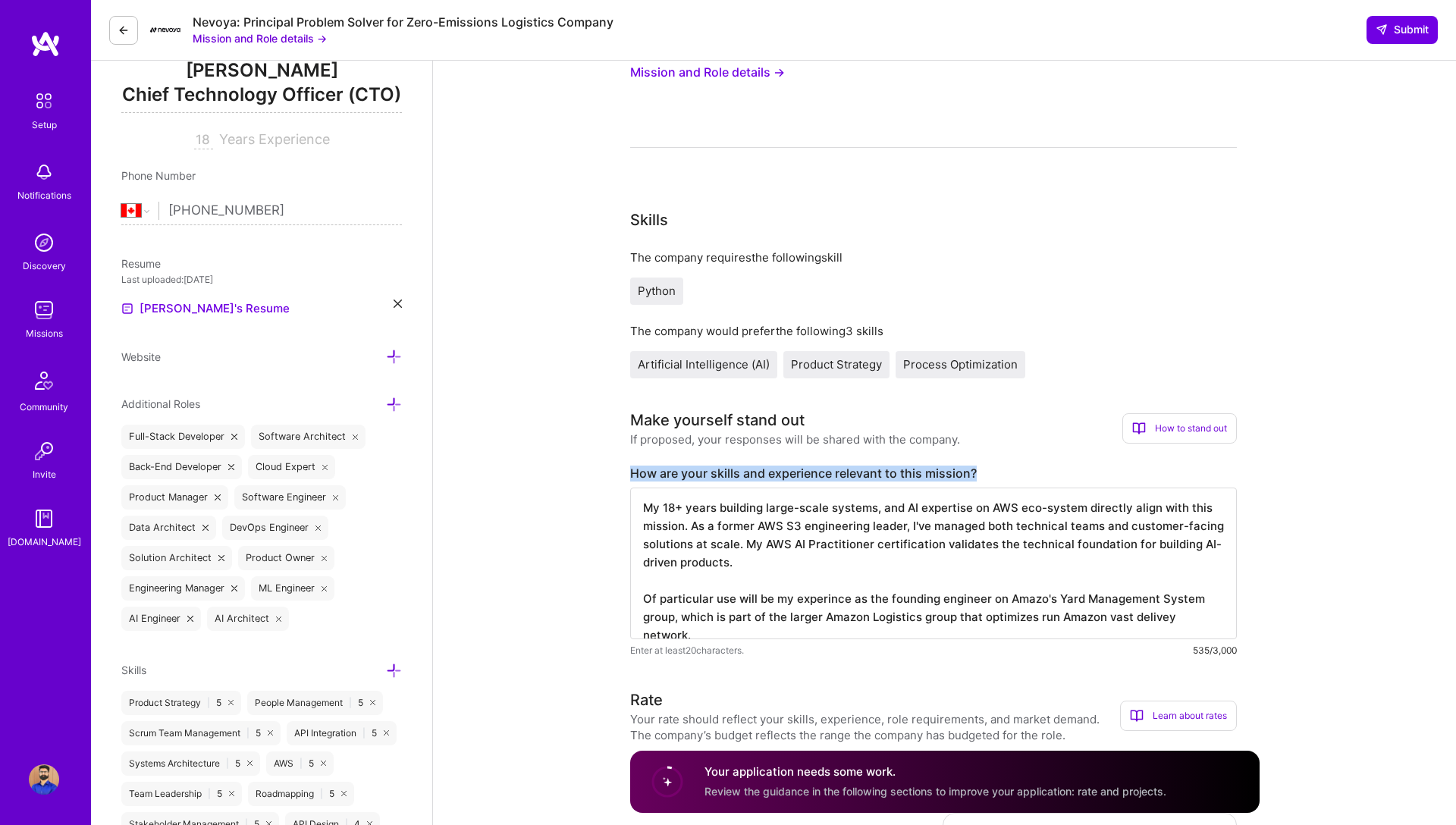
copy label "How are your skills and experience relevant to this mission?"
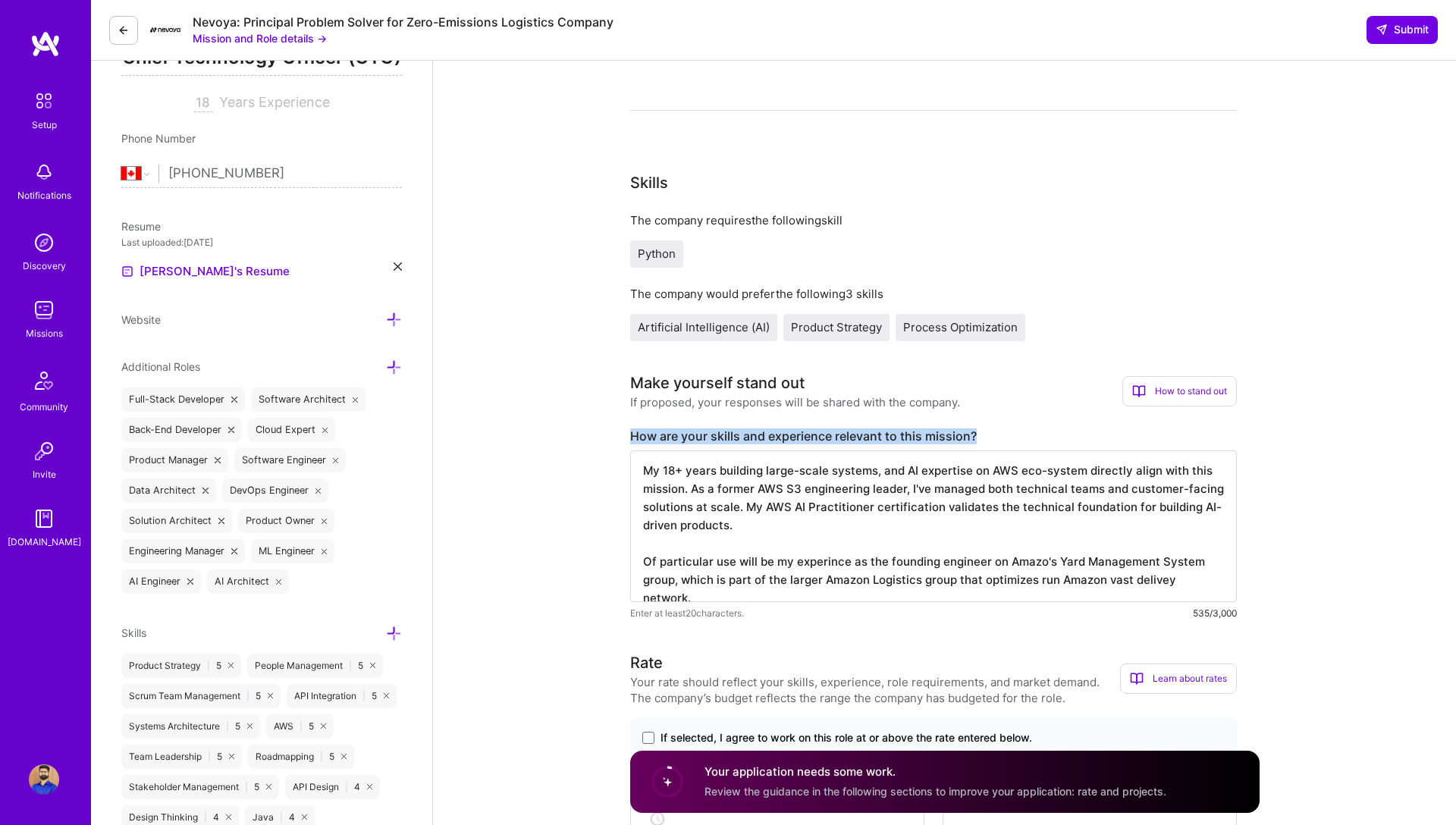
scroll to position [237, 0]
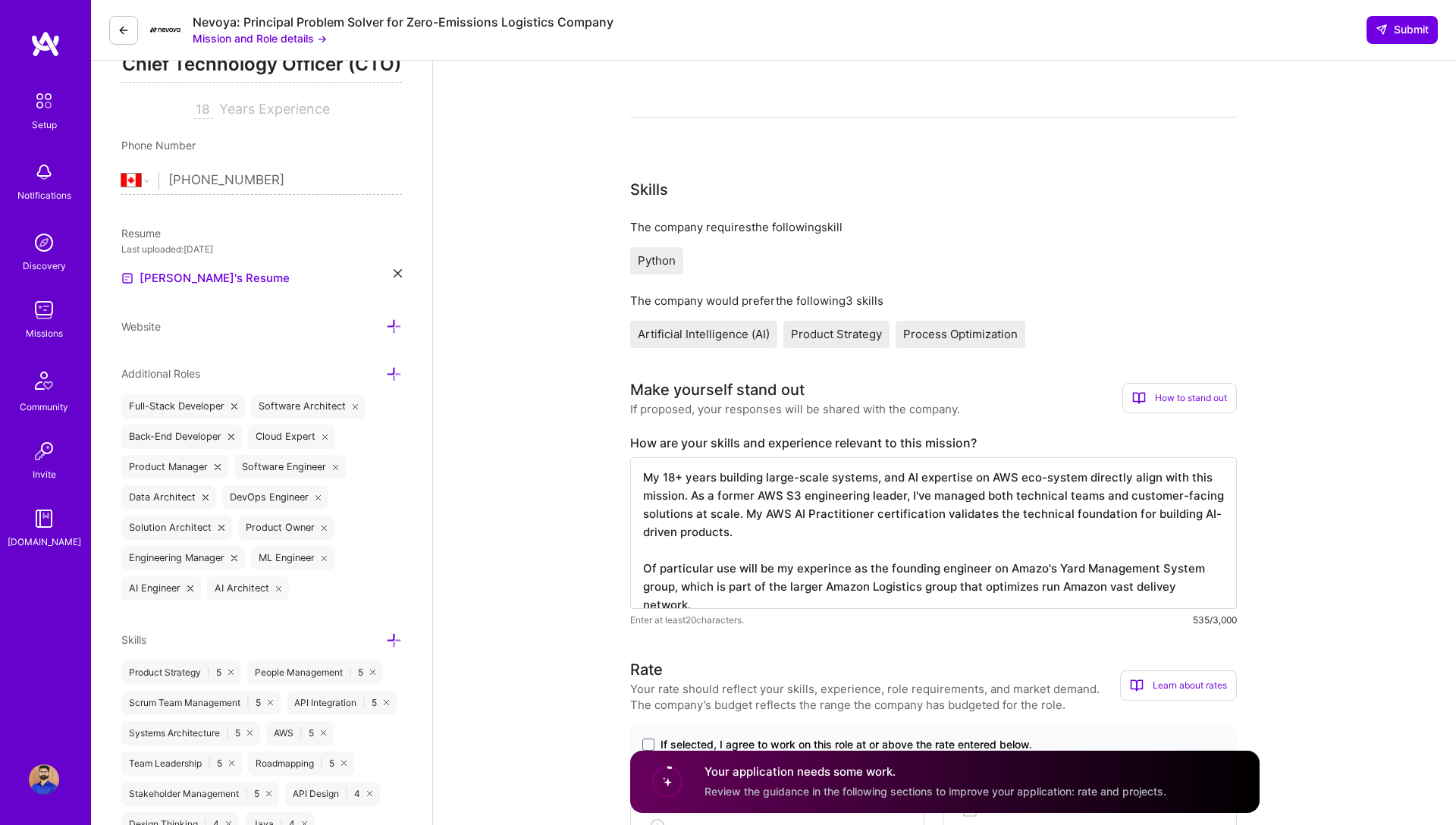
click at [727, 507] on textarea "My 18+ years building large-scale systems, and AI expertise on AWS eco-system d…" at bounding box center [933, 532] width 606 height 152
click at [740, 569] on textarea "My 18+ years building large-scale systems, and AI expertise on AWS eco-system d…" at bounding box center [933, 532] width 606 height 152
paste textarea "As a founding engineer on Amazon's Yard Management System (Logistics) and forme…"
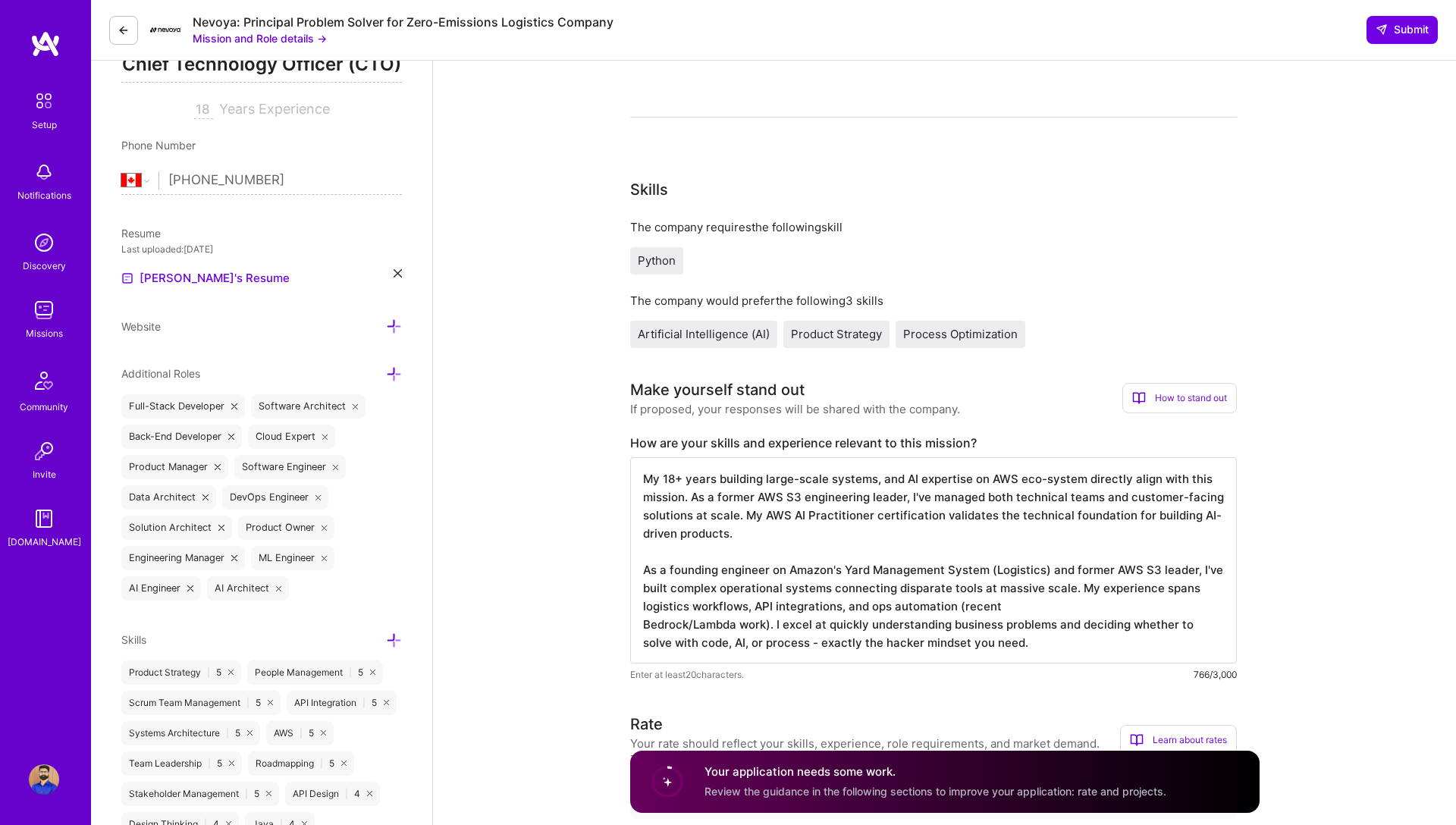
click at [1050, 565] on textarea "My 18+ years building large-scale systems, and AI expertise on AWS eco-system d…" at bounding box center [933, 560] width 606 height 206
click at [823, 605] on textarea "My 18+ years building large-scale systems, and AI expertise on AWS eco-system d…" at bounding box center [933, 560] width 606 height 206
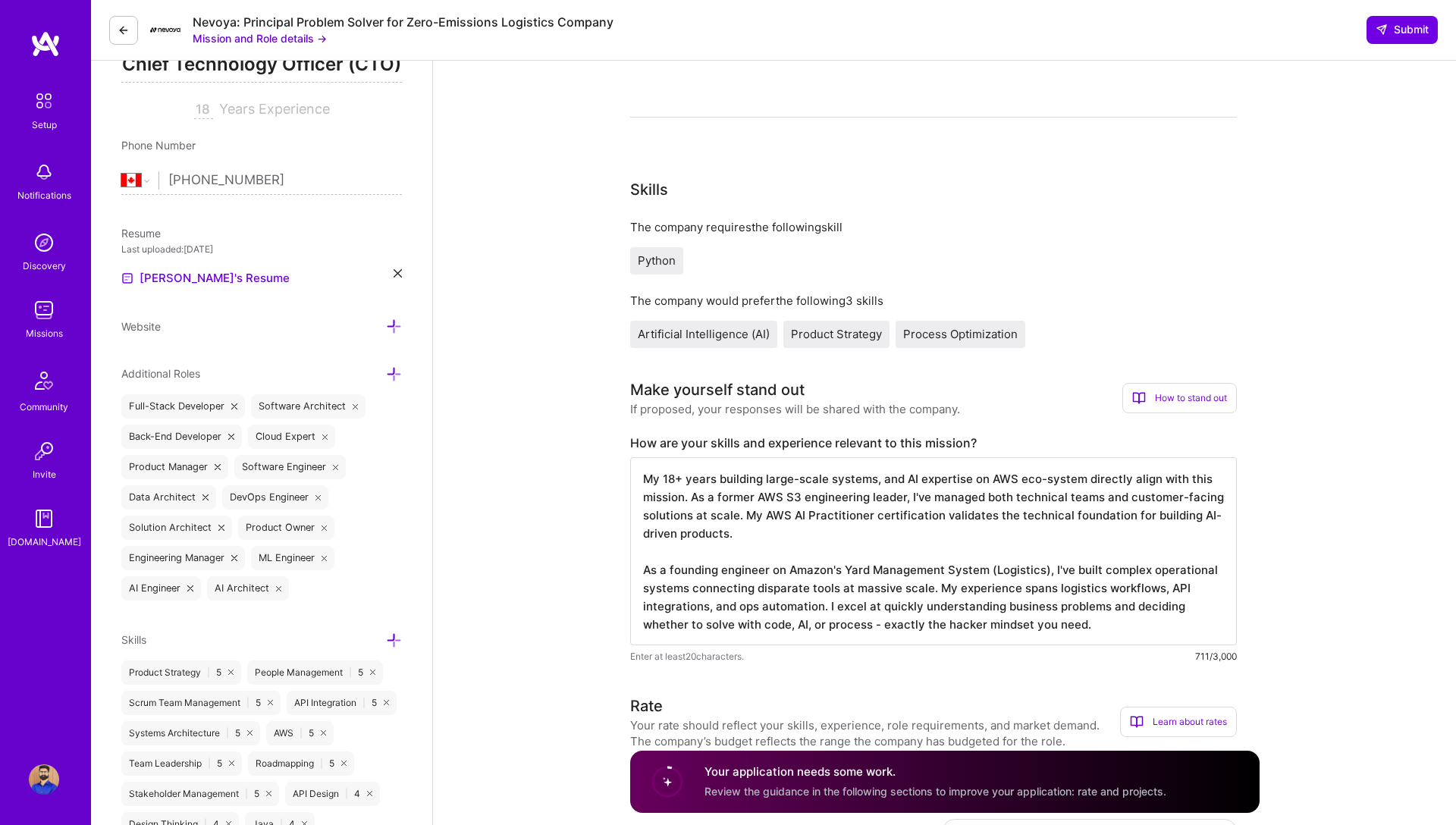
click at [825, 604] on textarea "My 18+ years building large-scale systems, and AI expertise on AWS eco-system d…" at bounding box center [933, 551] width 606 height 188
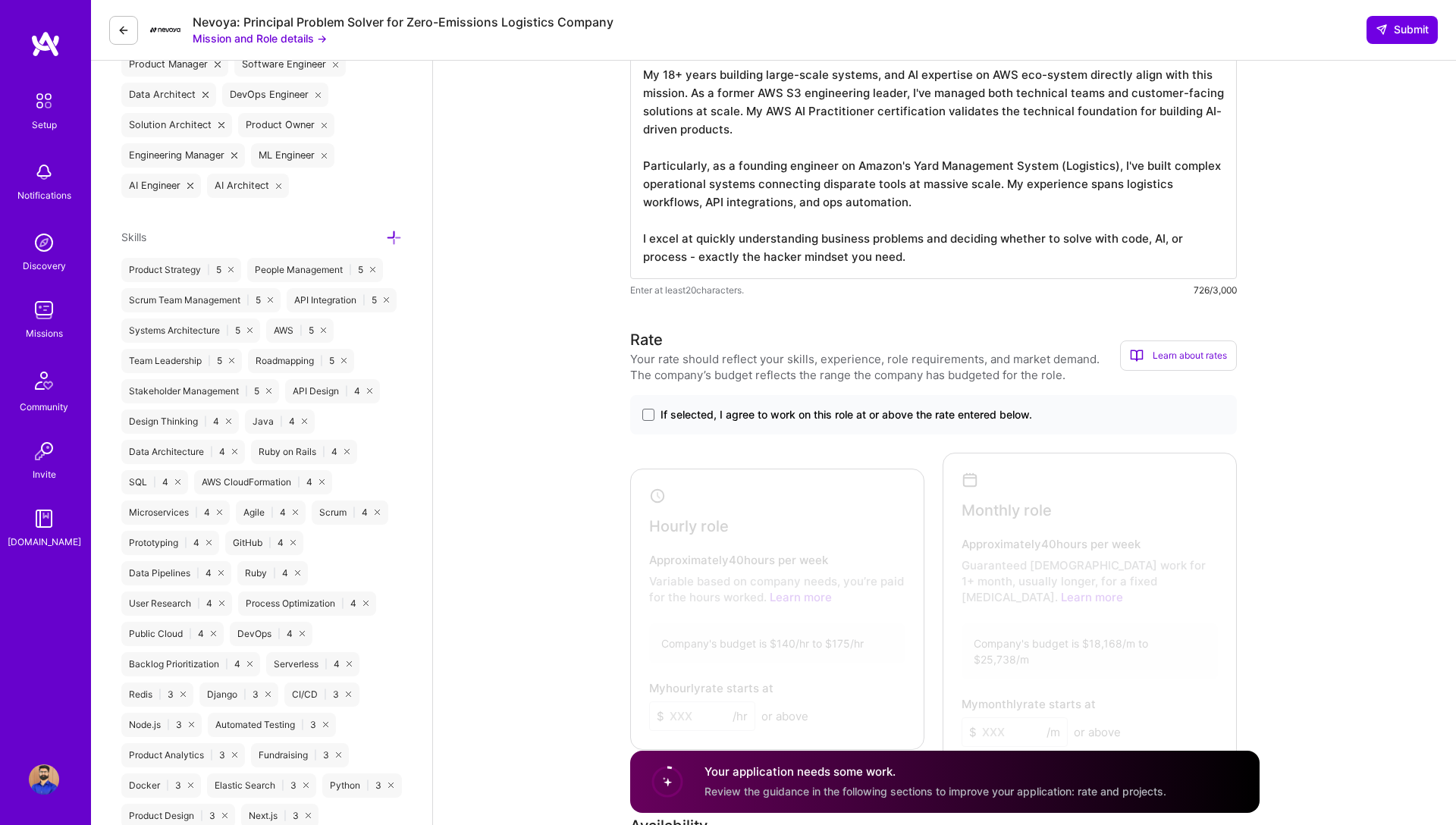
scroll to position [716, 0]
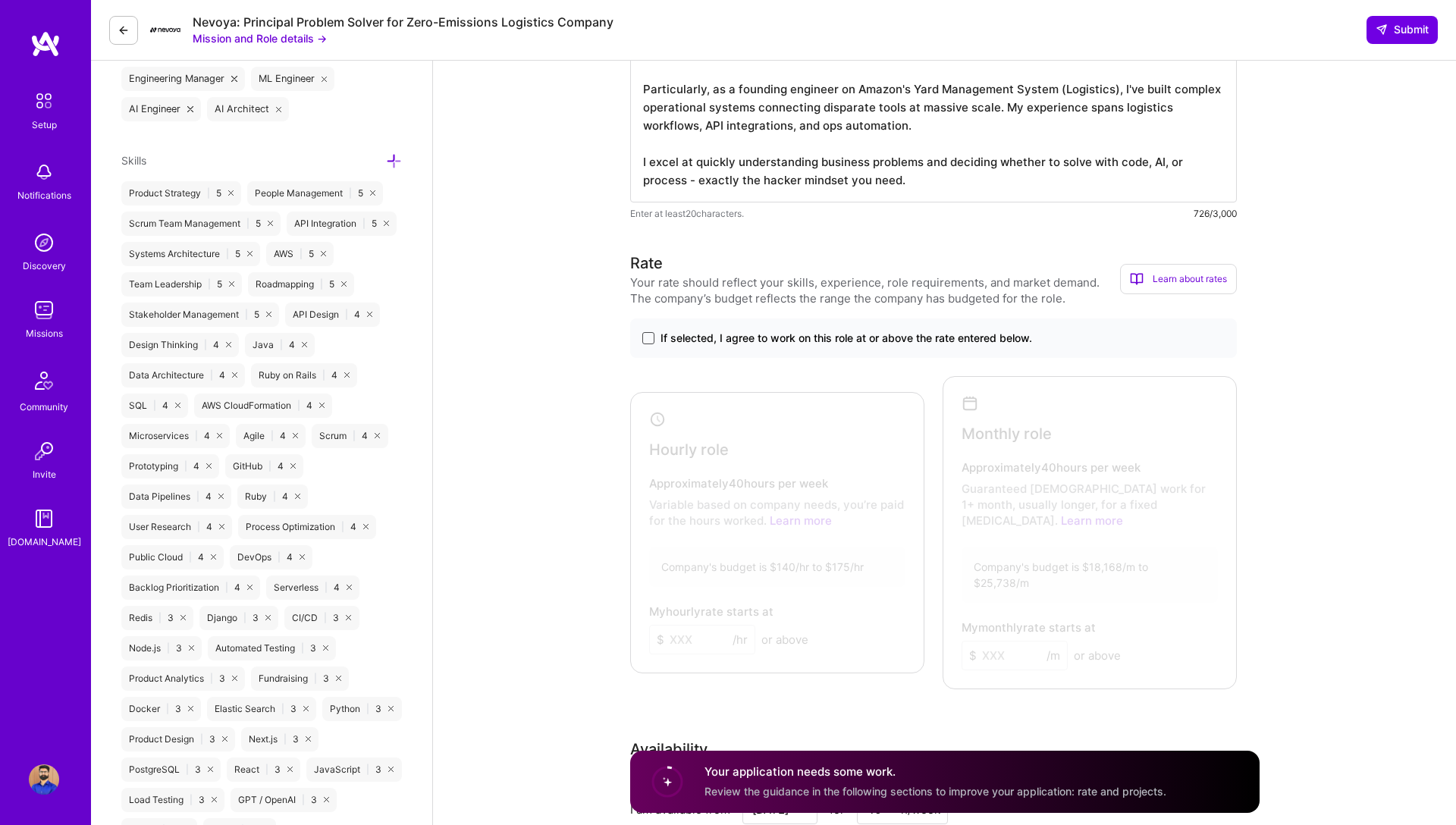
type textarea "My 18+ years building large-scale systems, and AI expertise on AWS eco-system d…"
click at [648, 340] on span at bounding box center [648, 337] width 12 height 12
click at [0, 0] on input "If selected, I agree to work on this role at or above the rate entered below." at bounding box center [0, 0] width 0 height 0
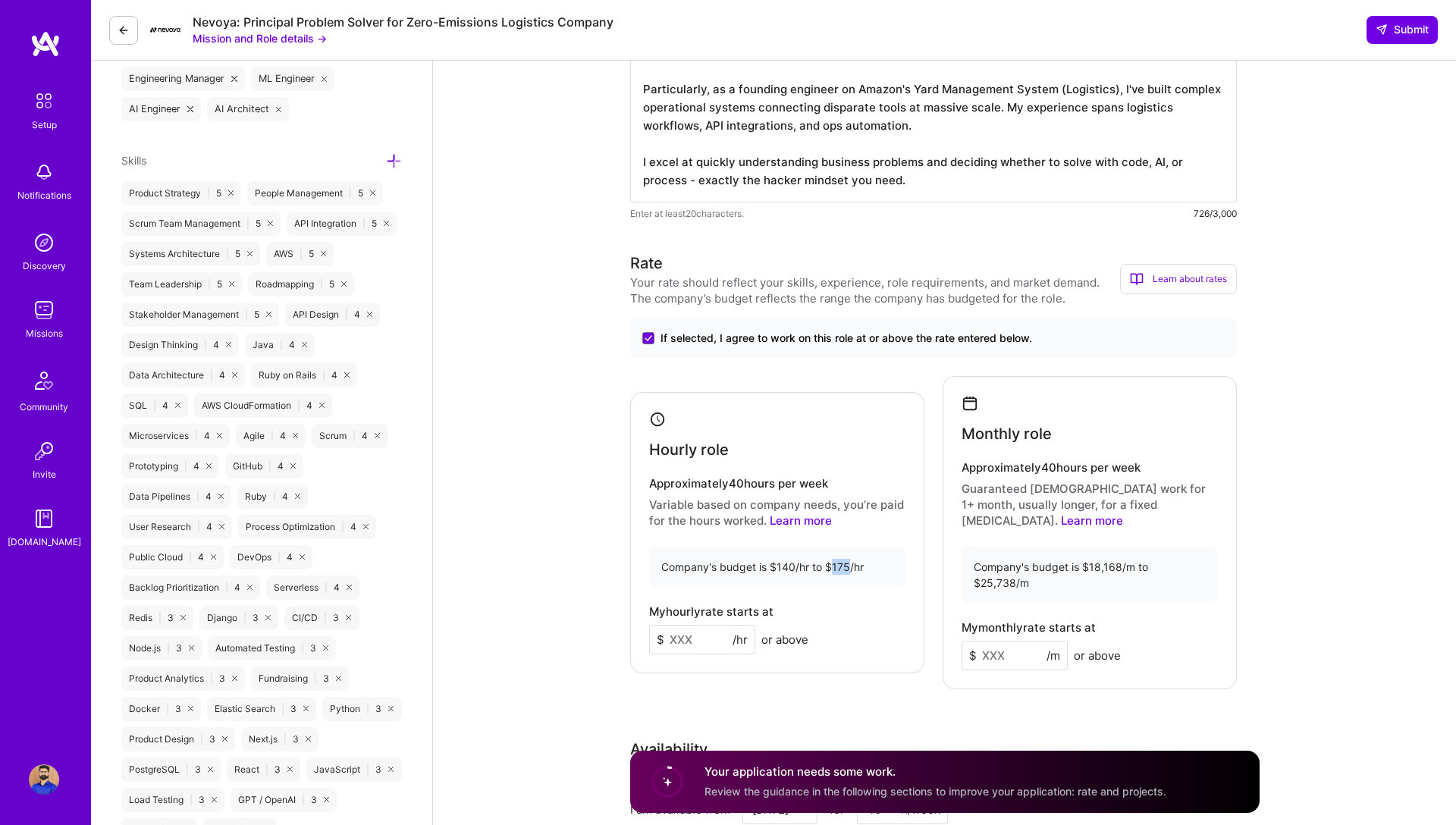
drag, startPoint x: 848, startPoint y: 551, endPoint x: 833, endPoint y: 551, distance: 15.0
click at [833, 551] on div "Company's budget is $140/hr to $175/hr" at bounding box center [777, 566] width 256 height 40
copy div "175"
click at [679, 624] on input at bounding box center [702, 639] width 106 height 30
type input "165"
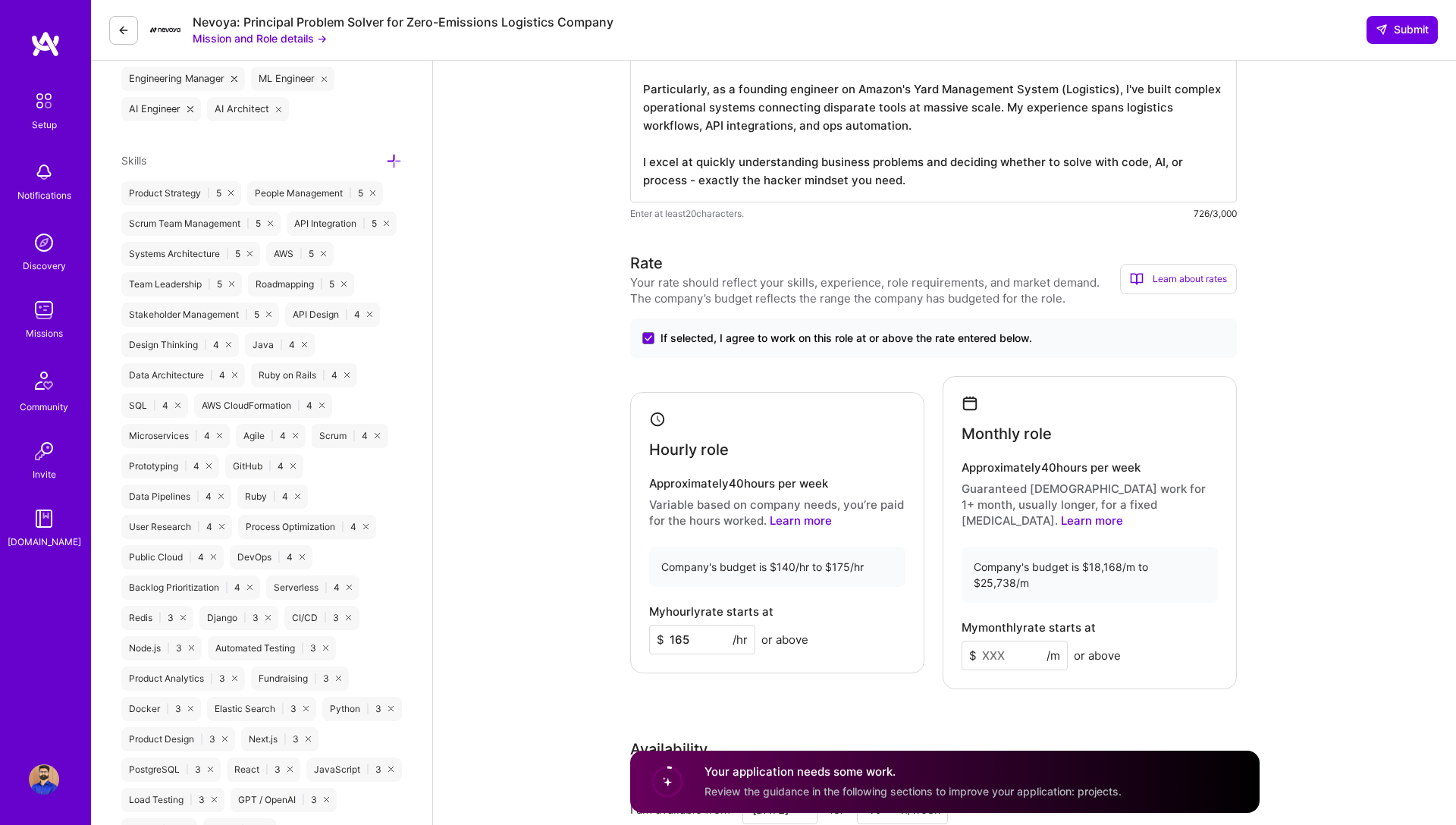
click at [940, 675] on div "Rate Your rate should reflect your skills, experience, role requirements, and m…" at bounding box center [945, 601] width 630 height 701
click at [1010, 640] on input at bounding box center [1015, 655] width 106 height 30
type input "25000"
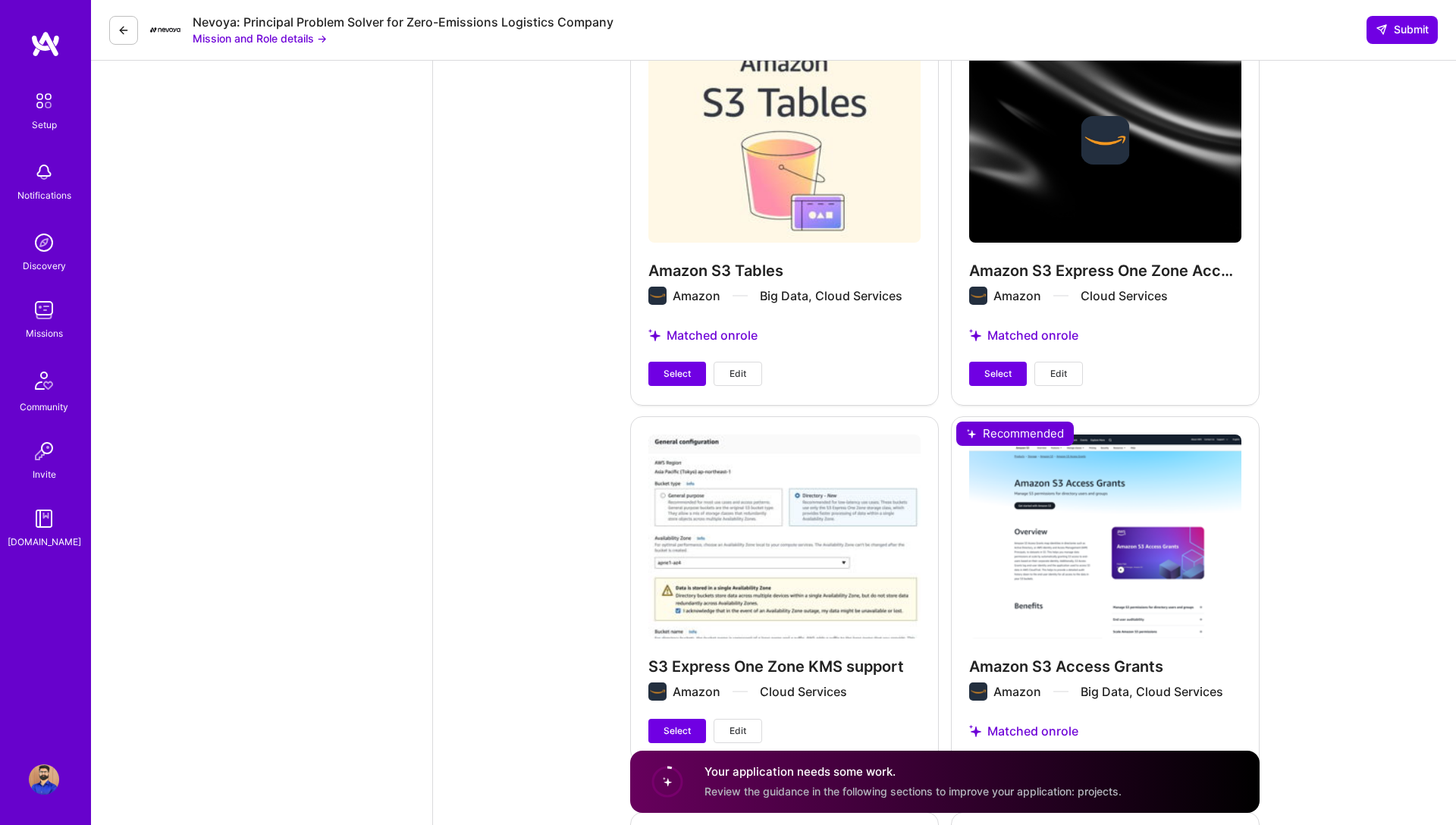
scroll to position [1972, 0]
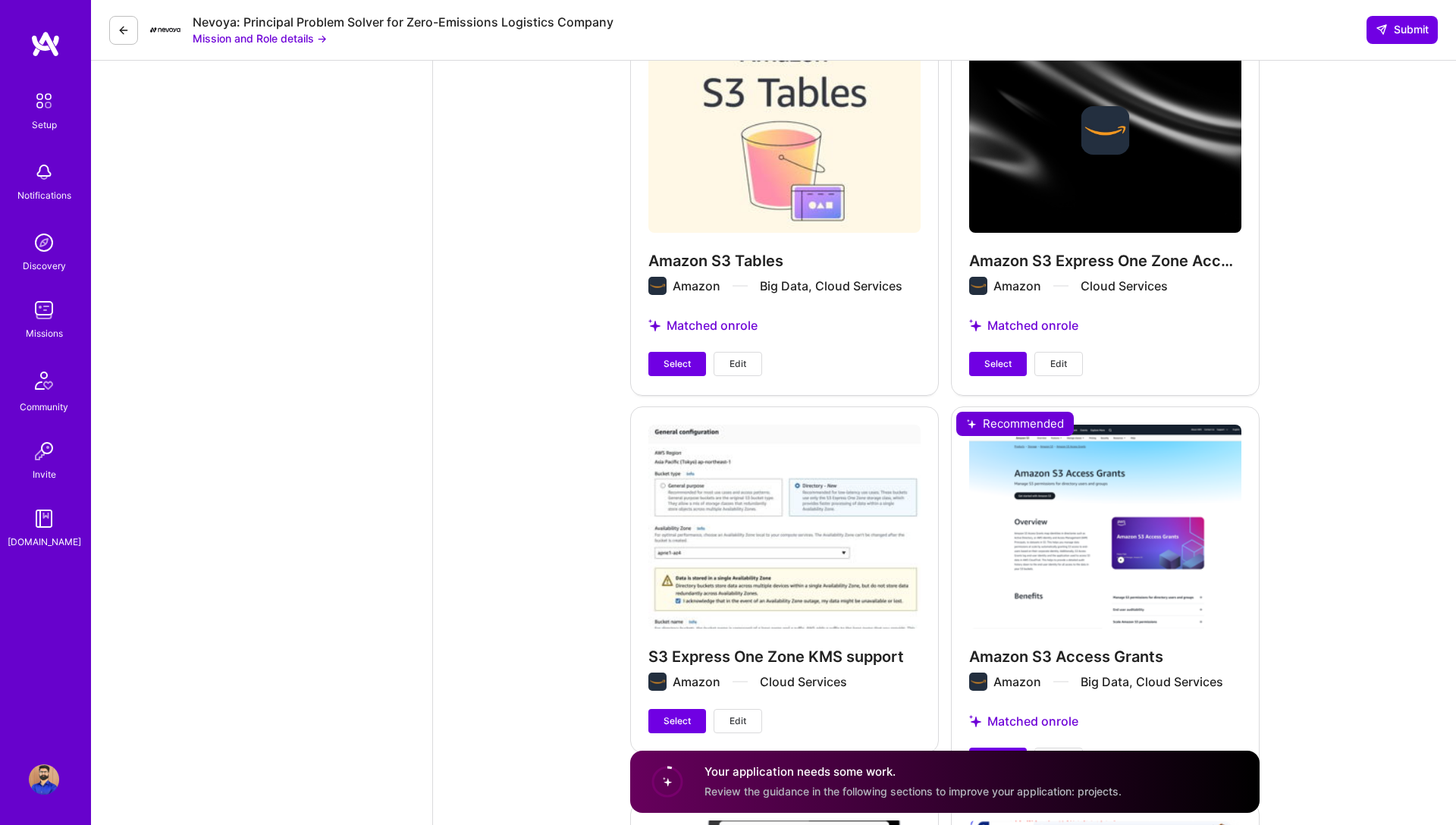
click at [783, 154] on div "Amazon S3 Tables Amazon Big Data, Cloud Services Matched on role Select Edit" at bounding box center [785, 202] width 309 height 384
click at [694, 352] on button "Select" at bounding box center [677, 363] width 57 height 24
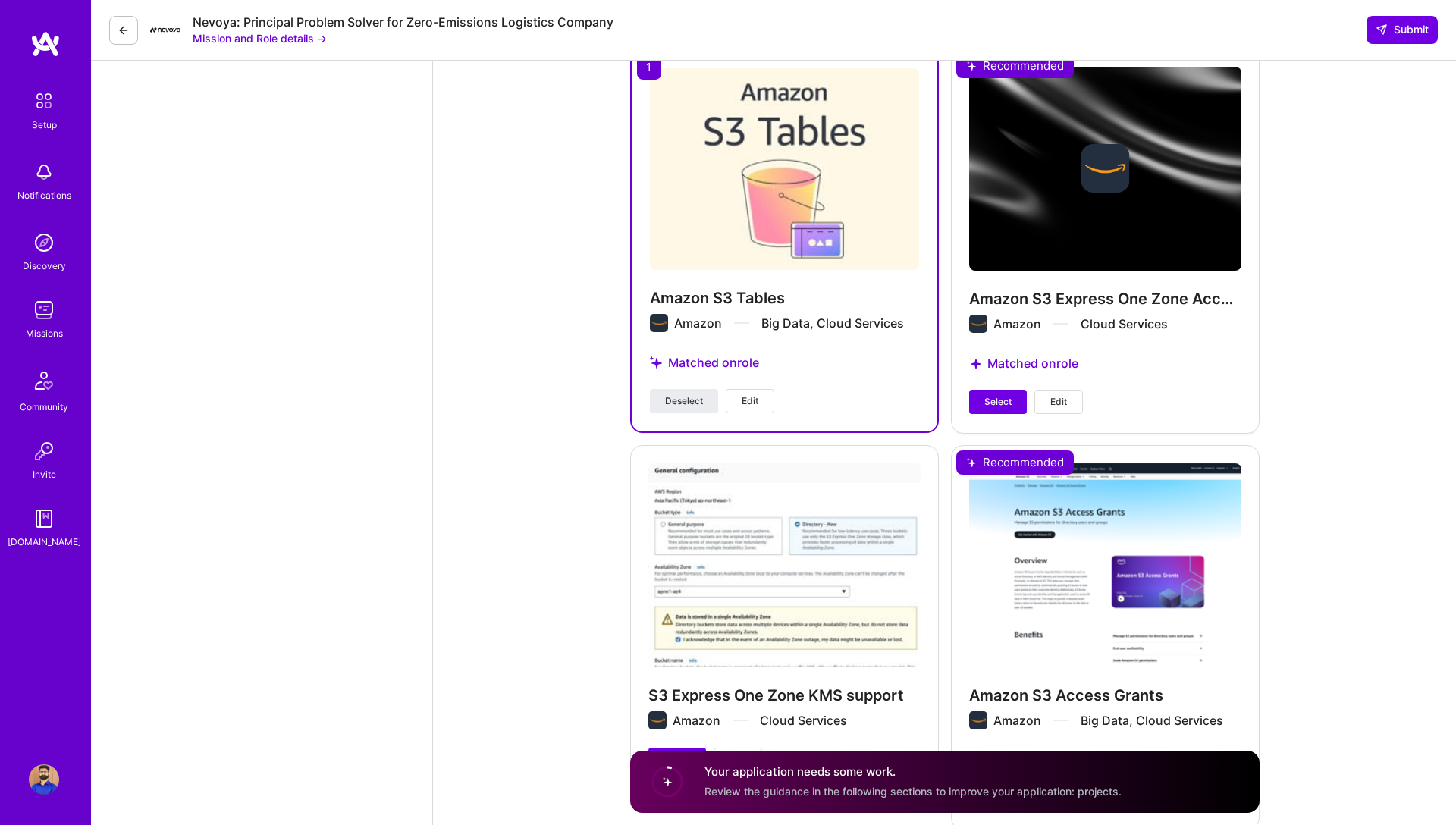
scroll to position [1837, 0]
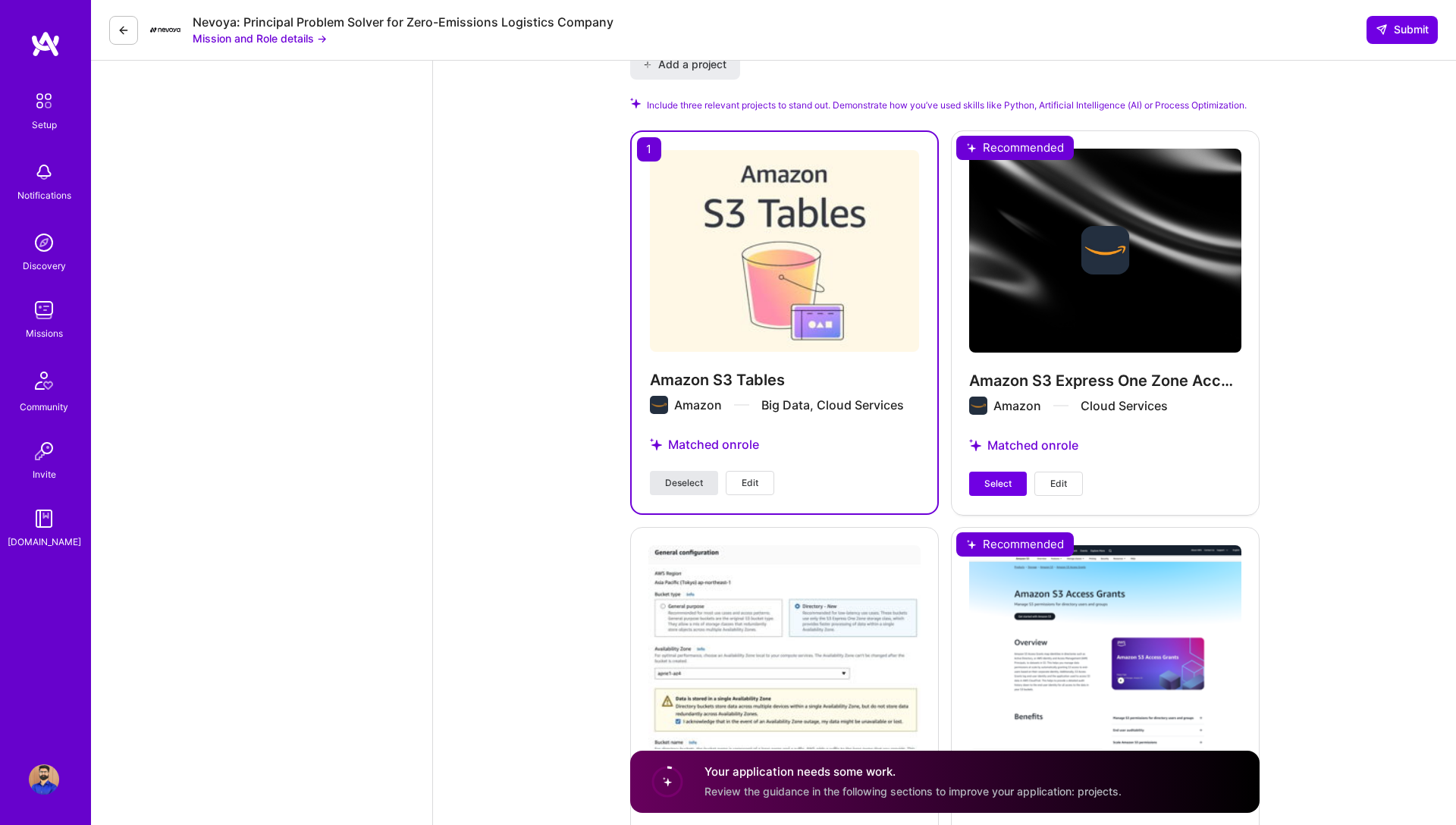
click at [675, 471] on button "Deselect" at bounding box center [684, 483] width 68 height 24
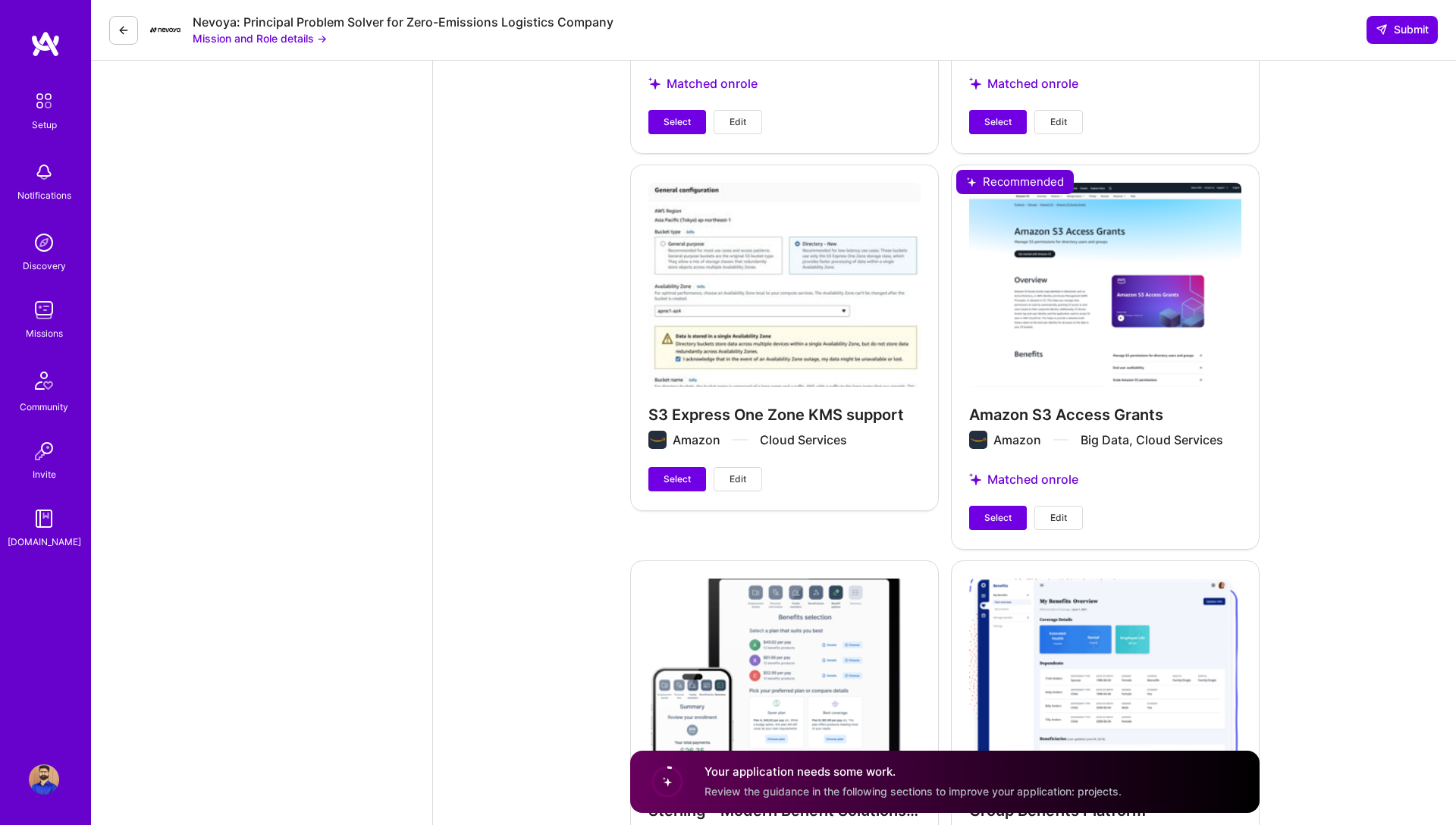
scroll to position [2605, 0]
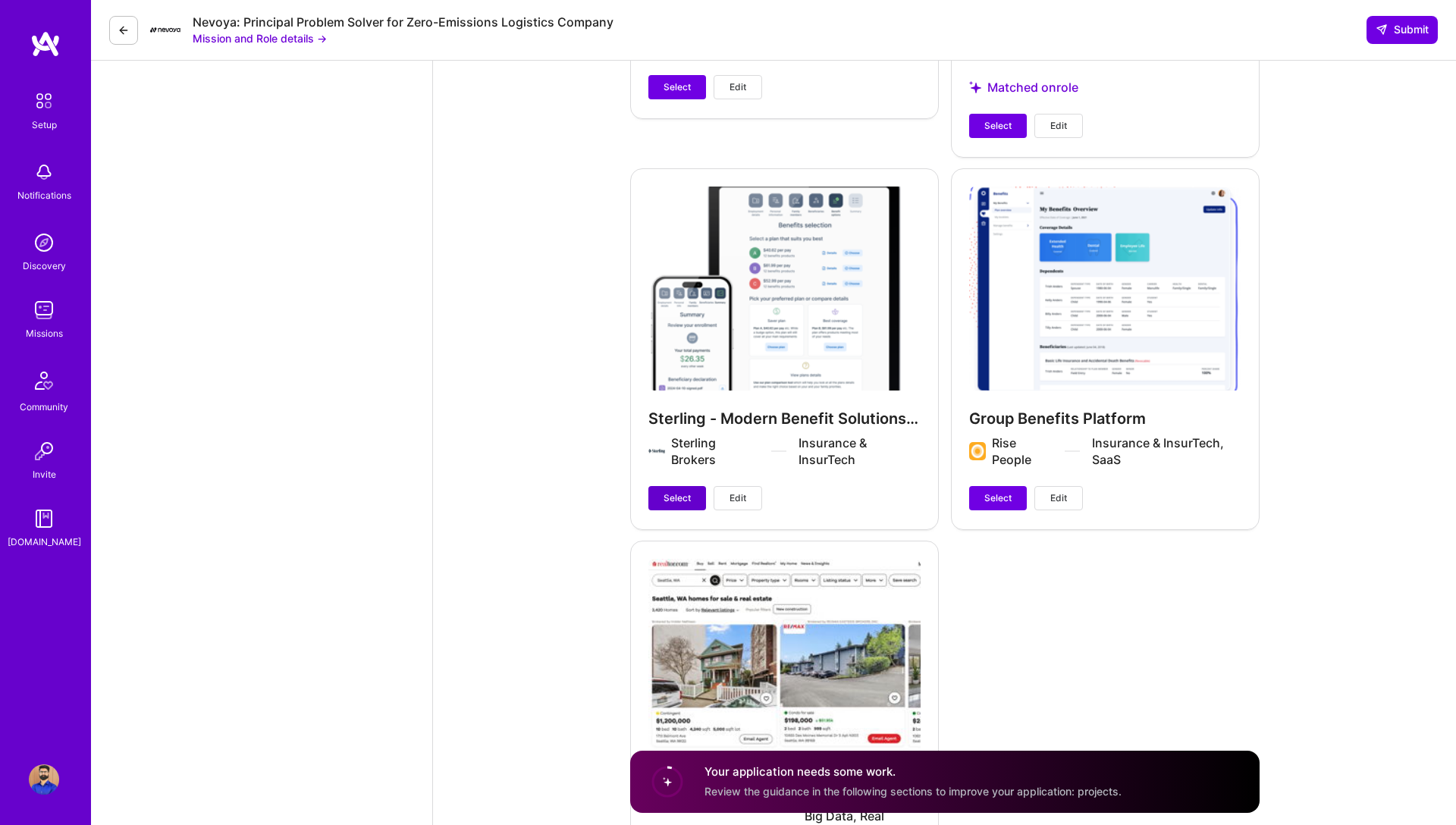
click at [677, 491] on span "Select" at bounding box center [677, 497] width 27 height 13
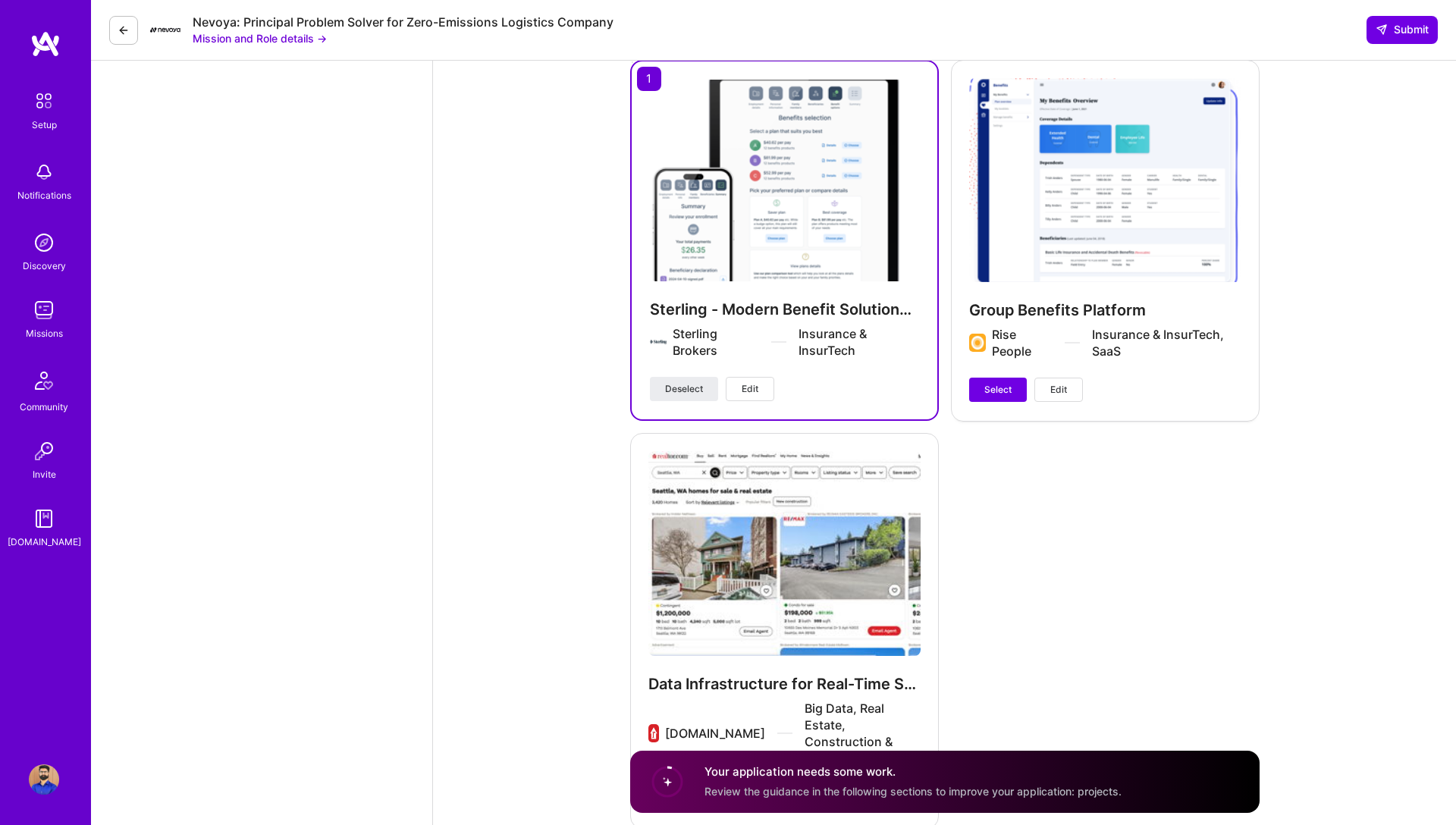
scroll to position [2775, 0]
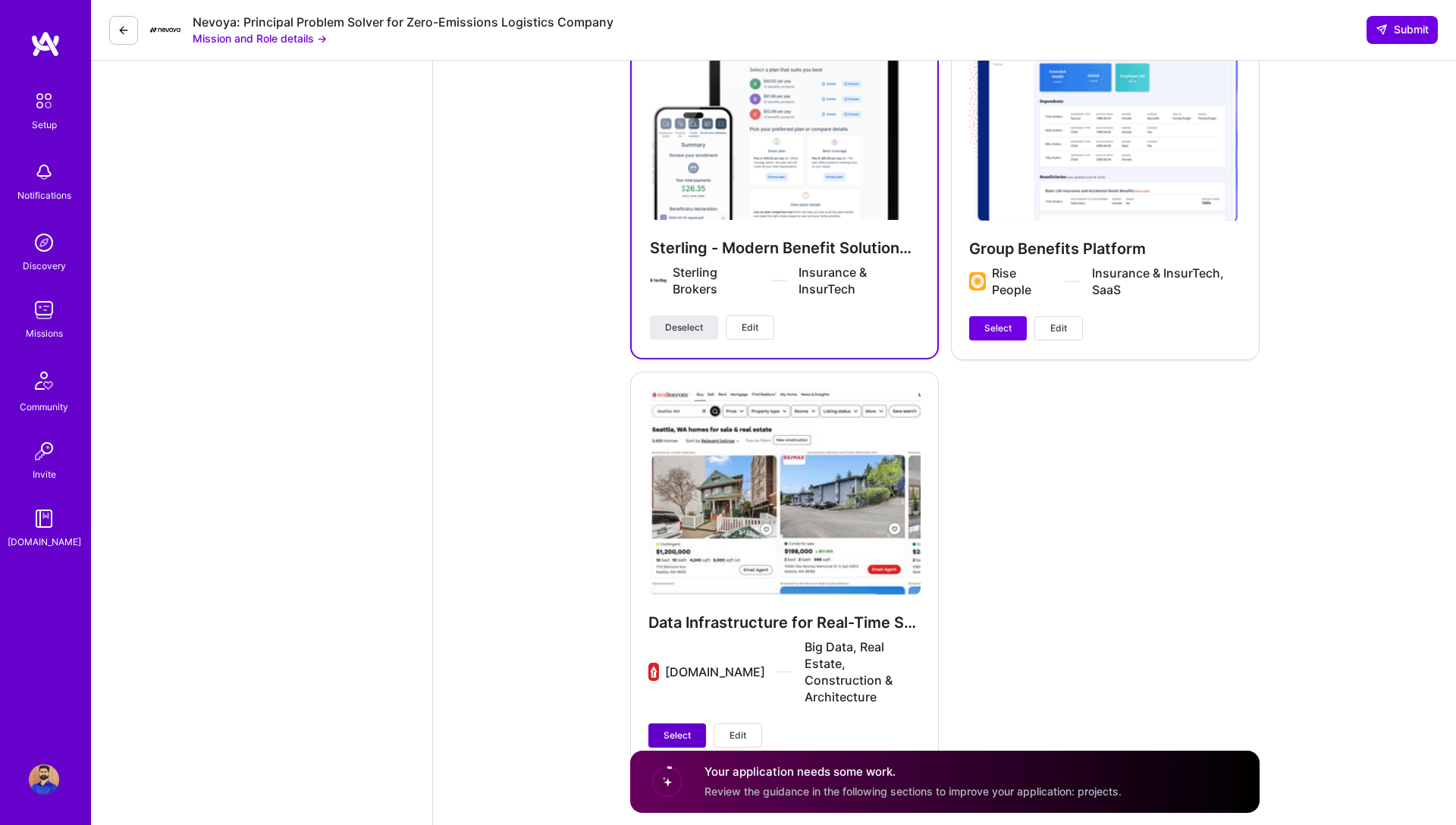
click at [683, 728] on span "Select" at bounding box center [677, 735] width 27 height 13
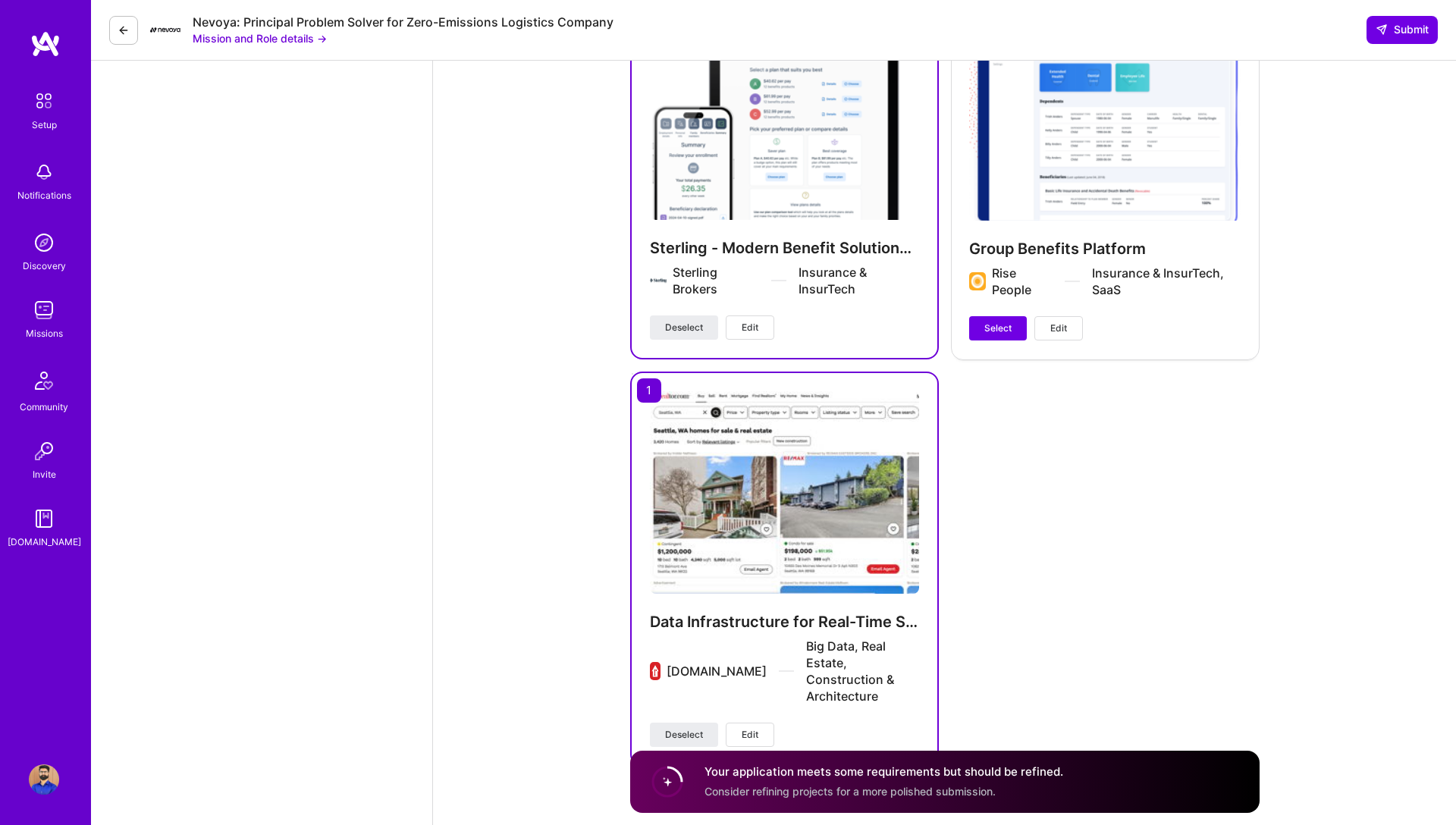
scroll to position [2775, 0]
click at [1390, 37] on span "Submit" at bounding box center [1402, 30] width 53 height 15
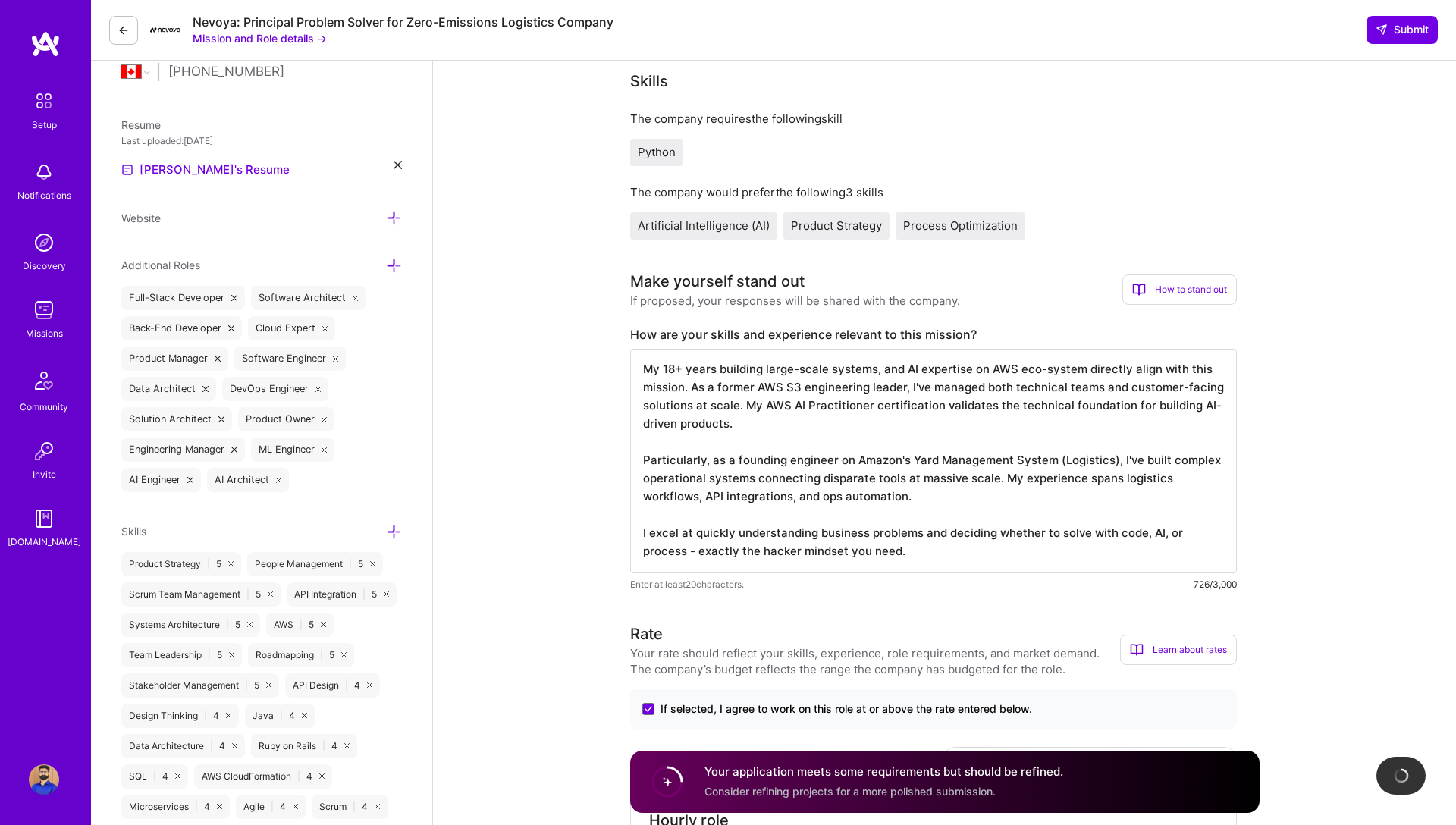
scroll to position [0, 0]
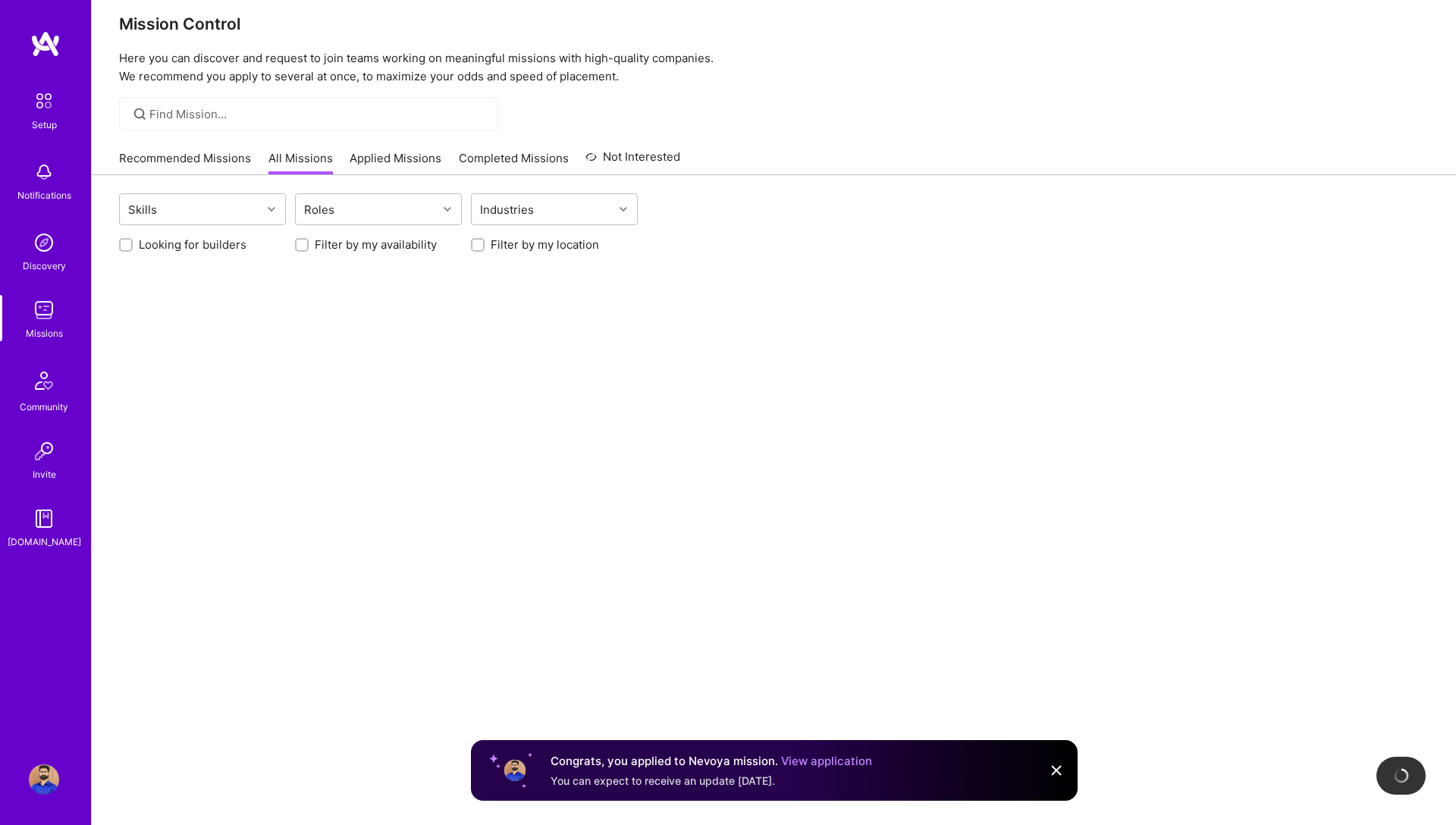
scroll to position [87, 0]
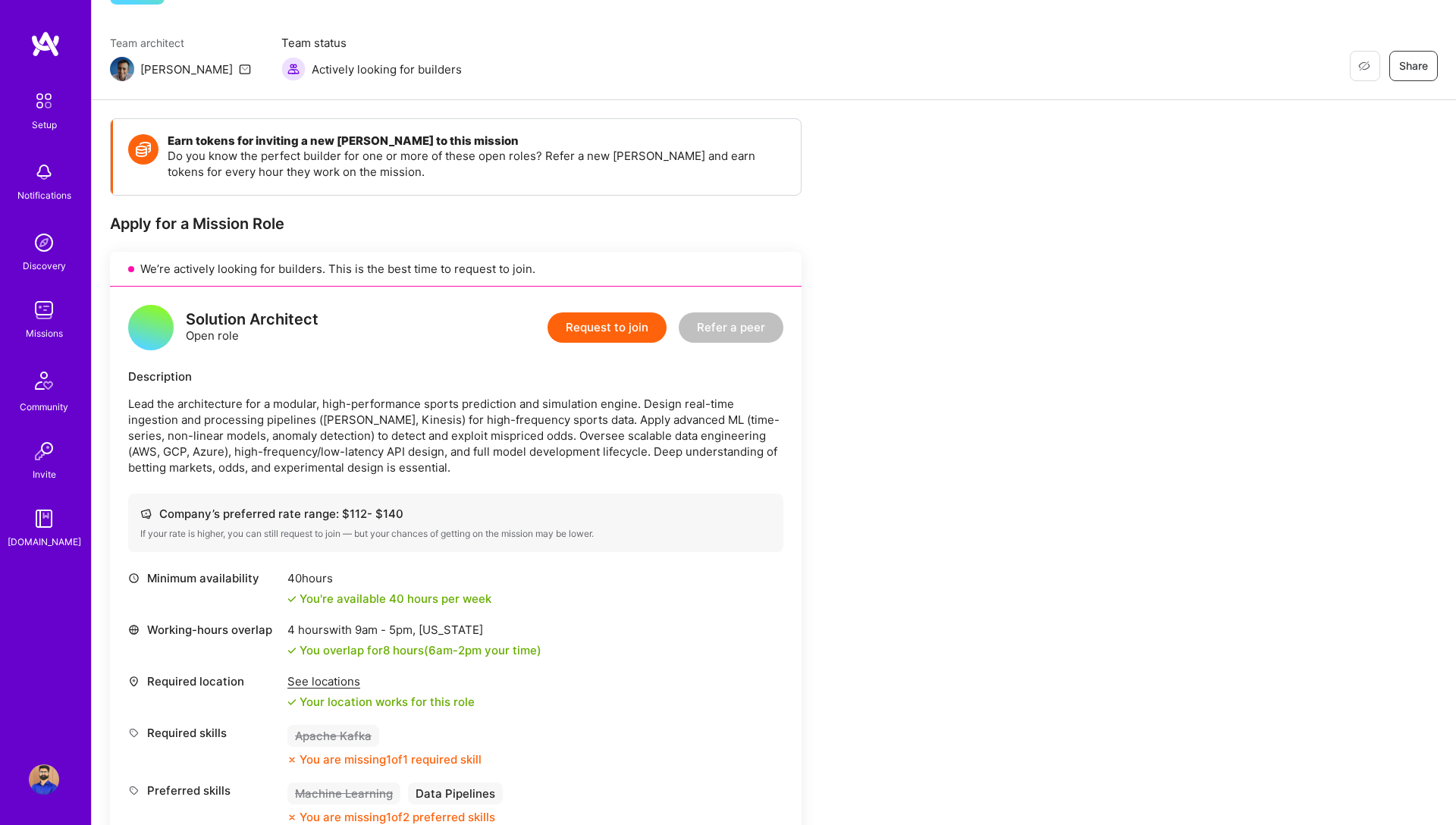
scroll to position [10, 0]
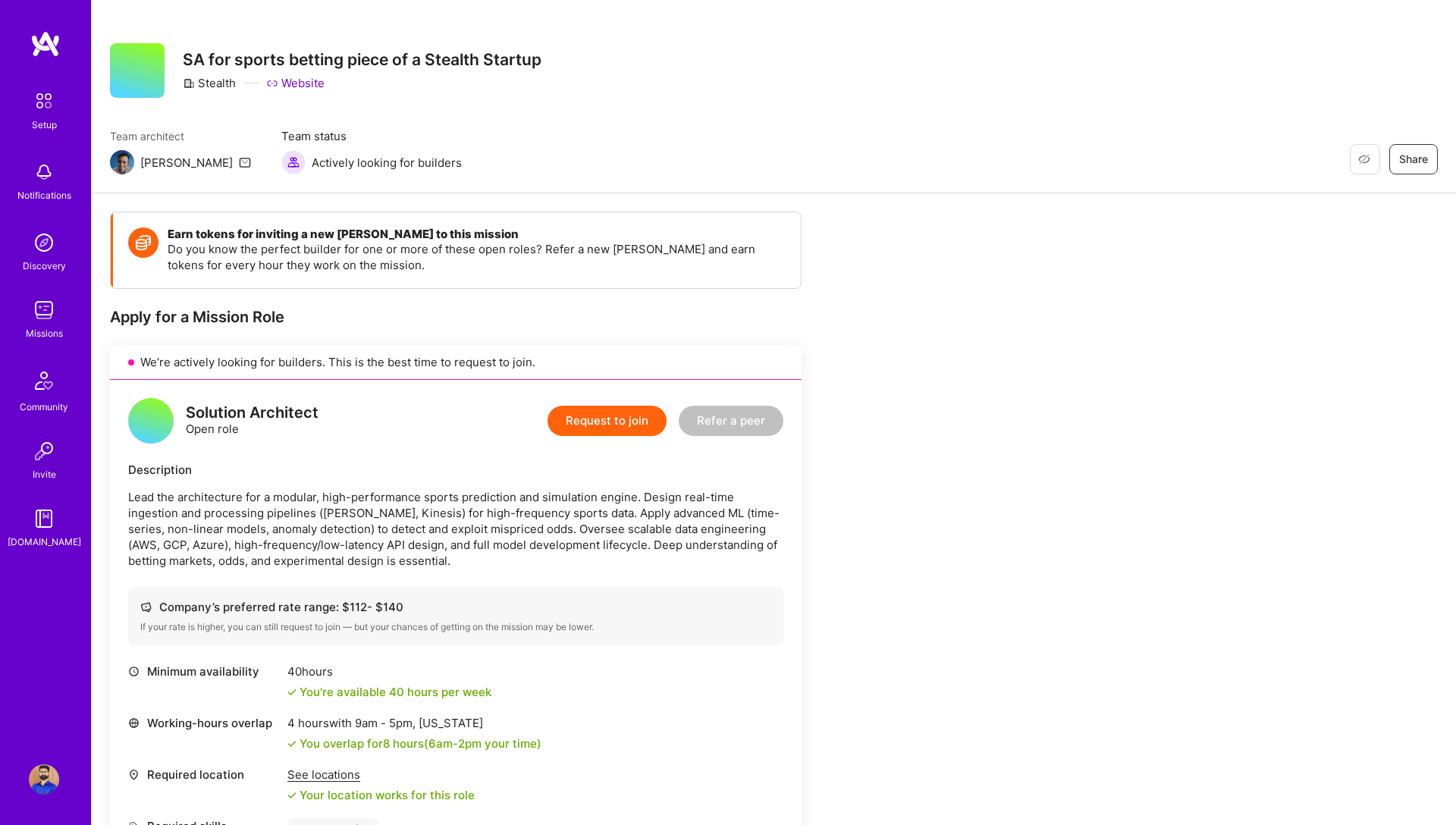
click at [599, 420] on button "Request to join" at bounding box center [607, 420] width 119 height 31
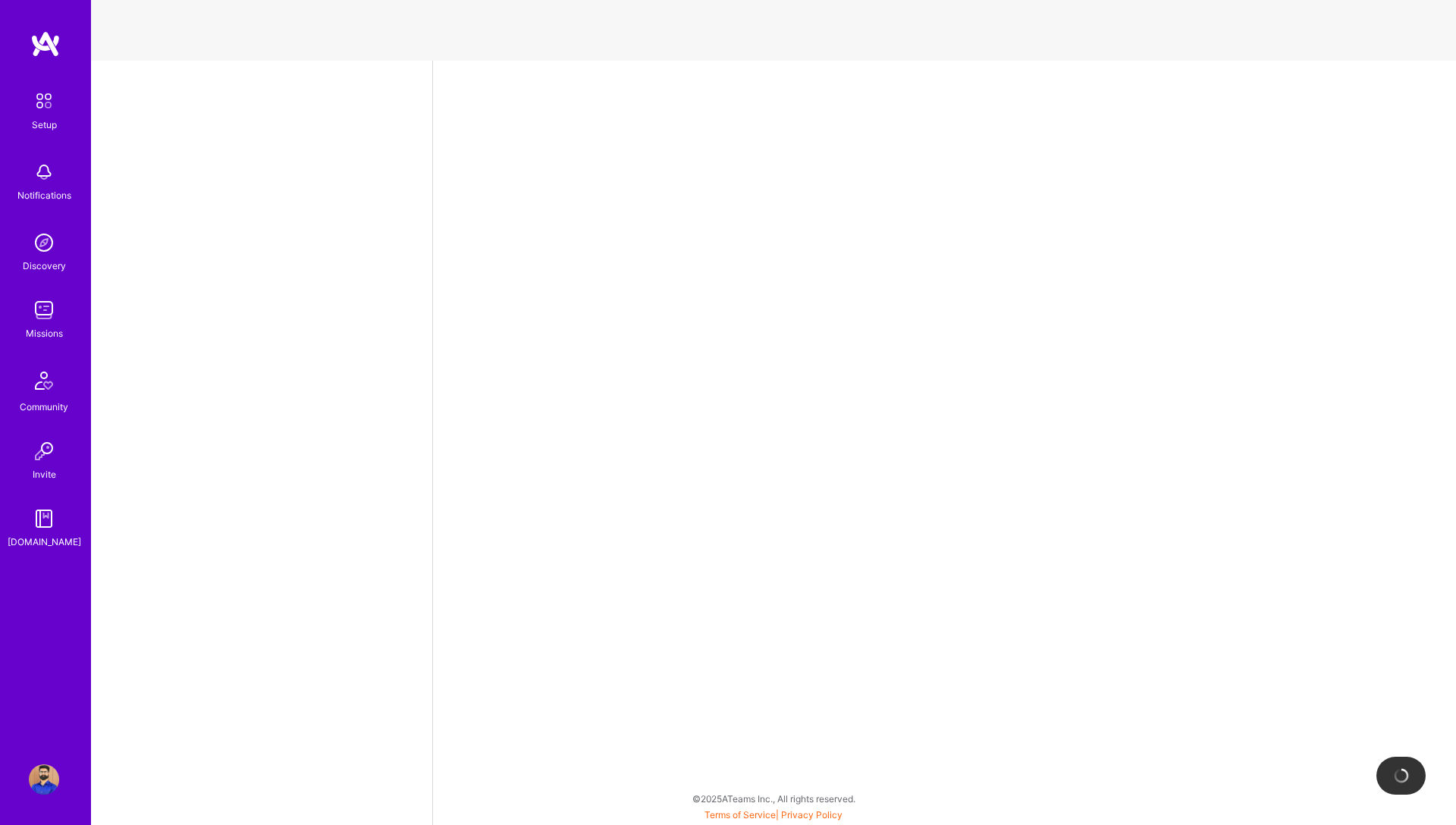
select select "CA"
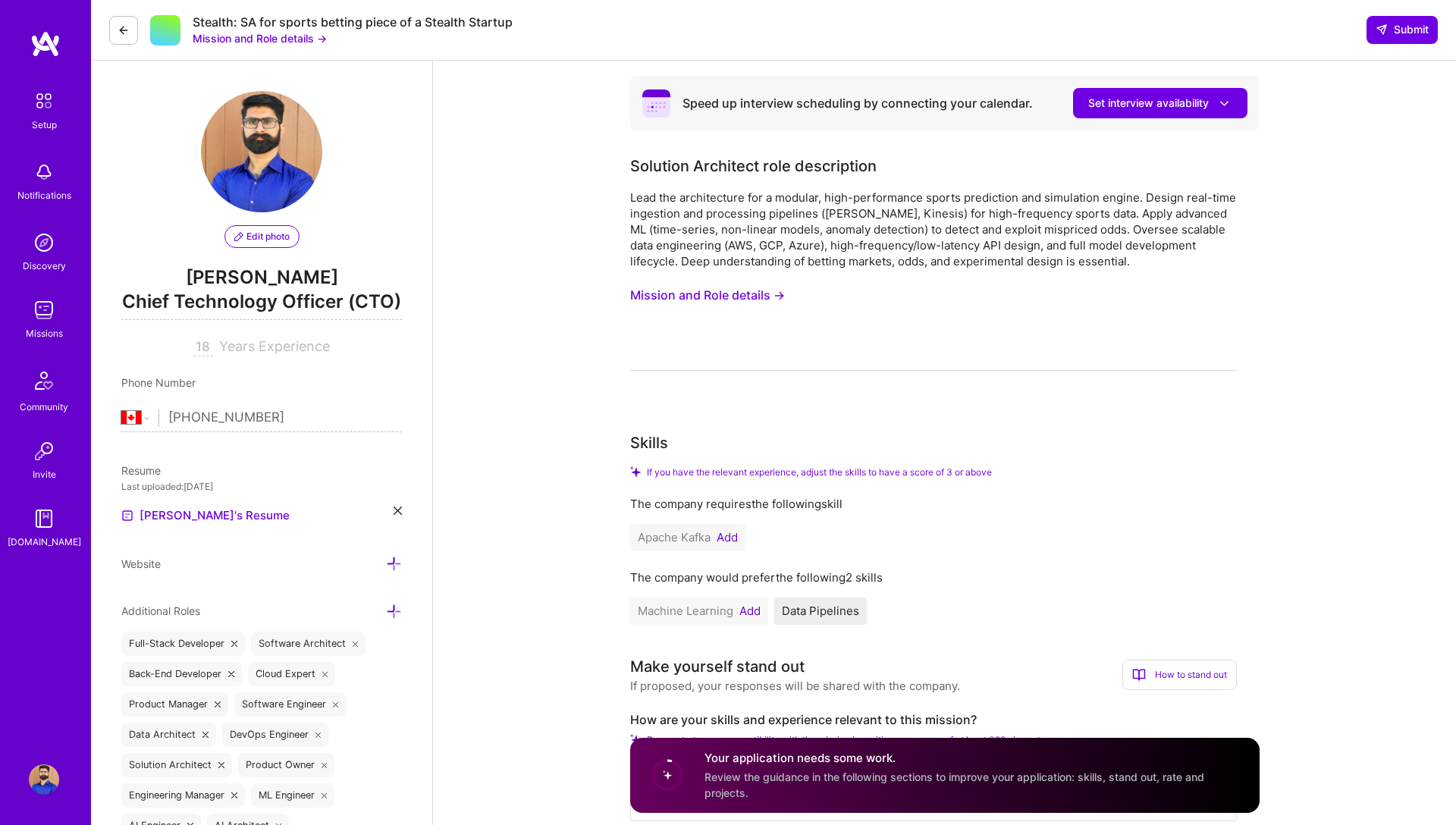
click at [722, 294] on button "Mission and Role details →" at bounding box center [708, 295] width 154 height 28
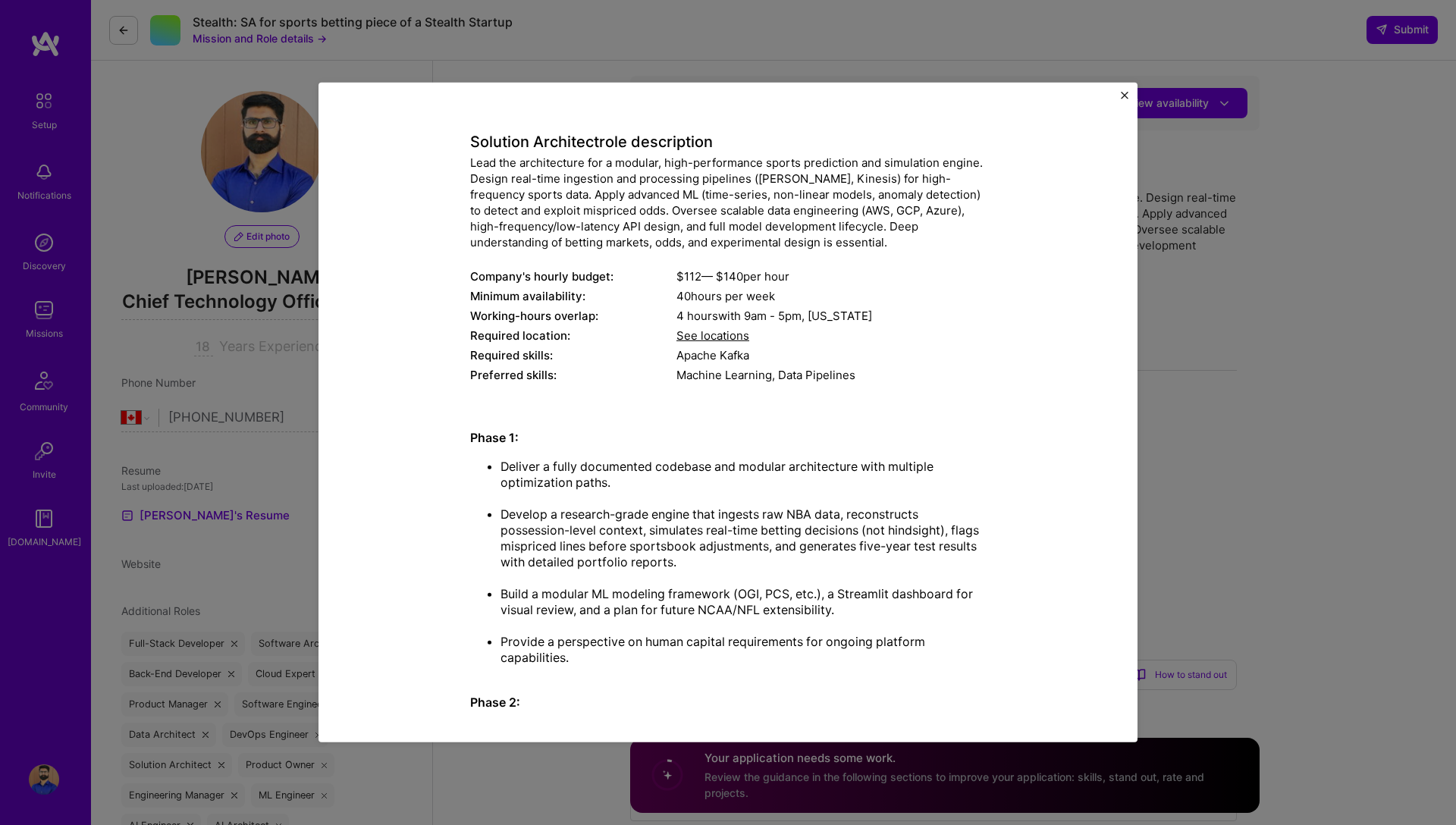
scroll to position [62, 0]
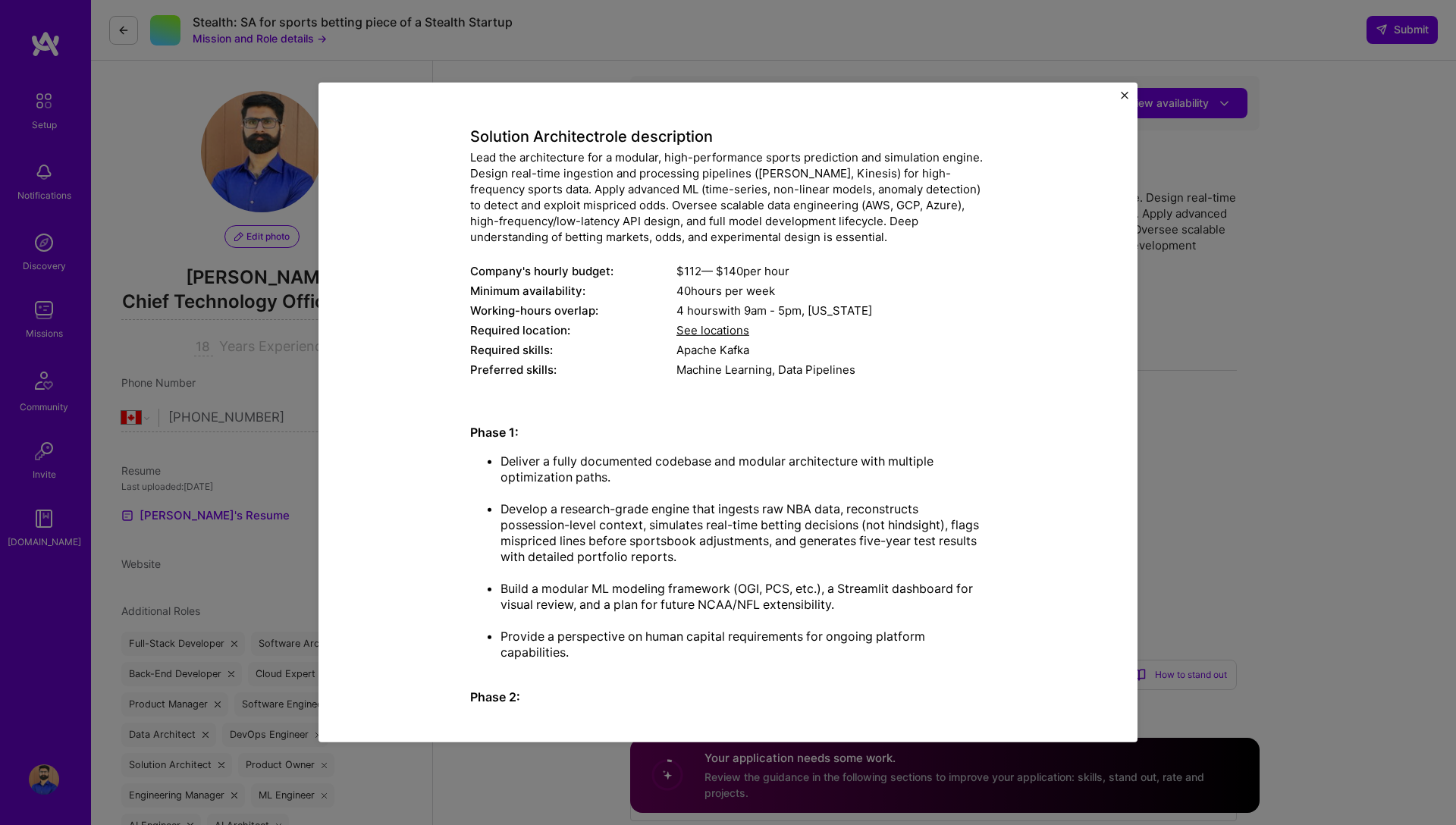
click at [427, 798] on div "Mission Description and Role Details Solution Architect role description Lead t…" at bounding box center [728, 412] width 1456 height 825
